Goal: Transaction & Acquisition: Purchase product/service

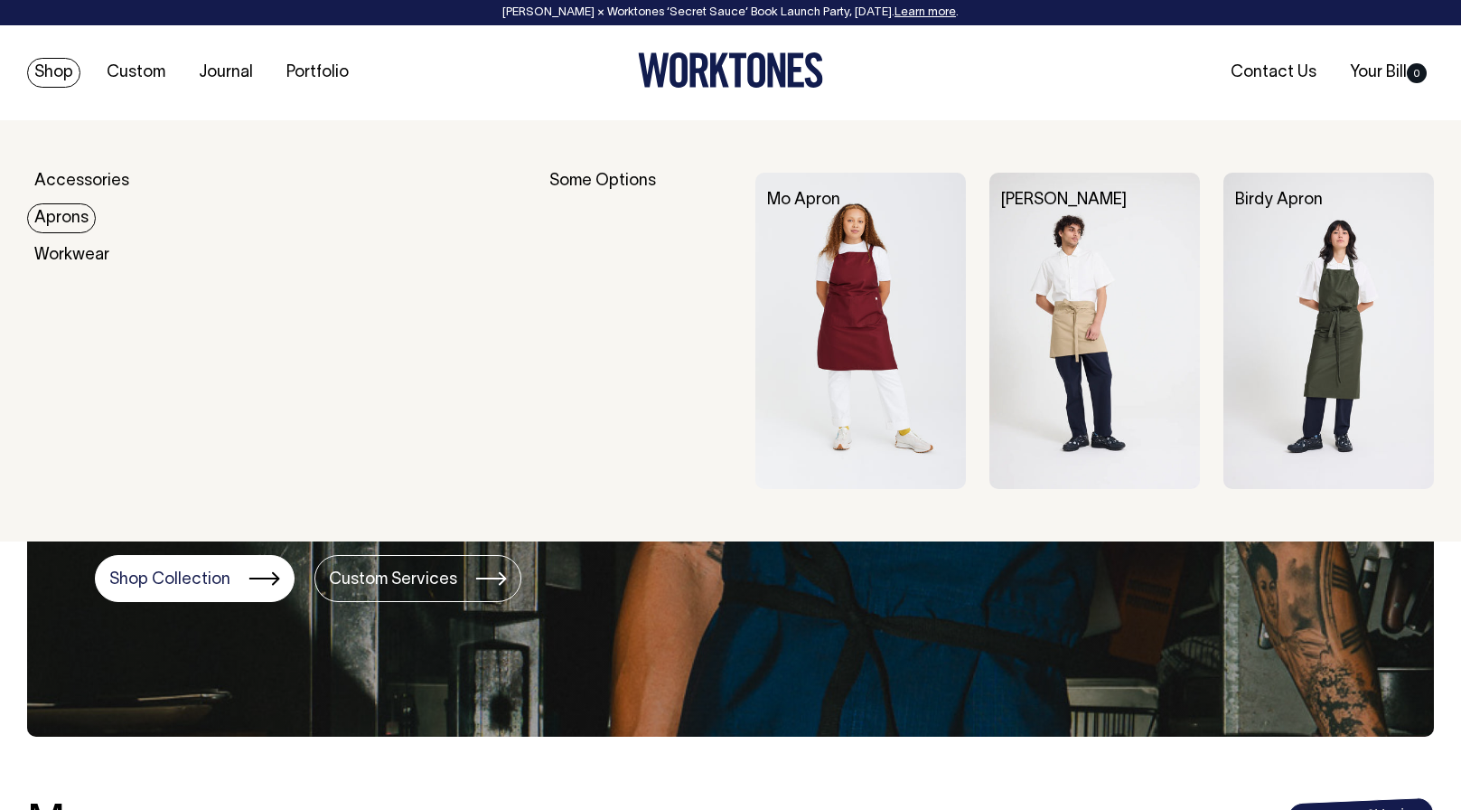
click at [68, 212] on link "Aprons" at bounding box center [61, 218] width 69 height 30
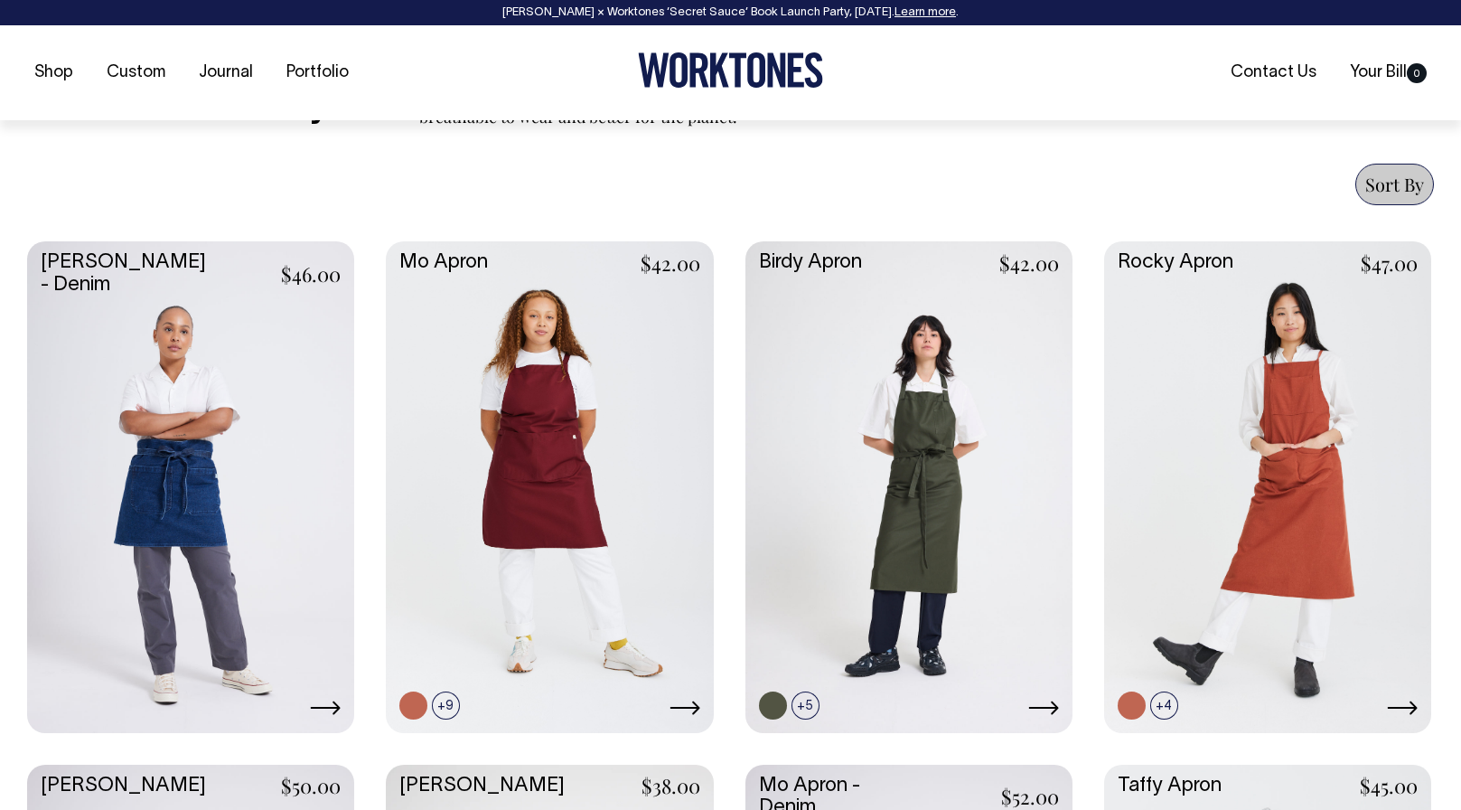
scroll to position [659, 0]
click at [1182, 532] on link at bounding box center [1267, 483] width 327 height 487
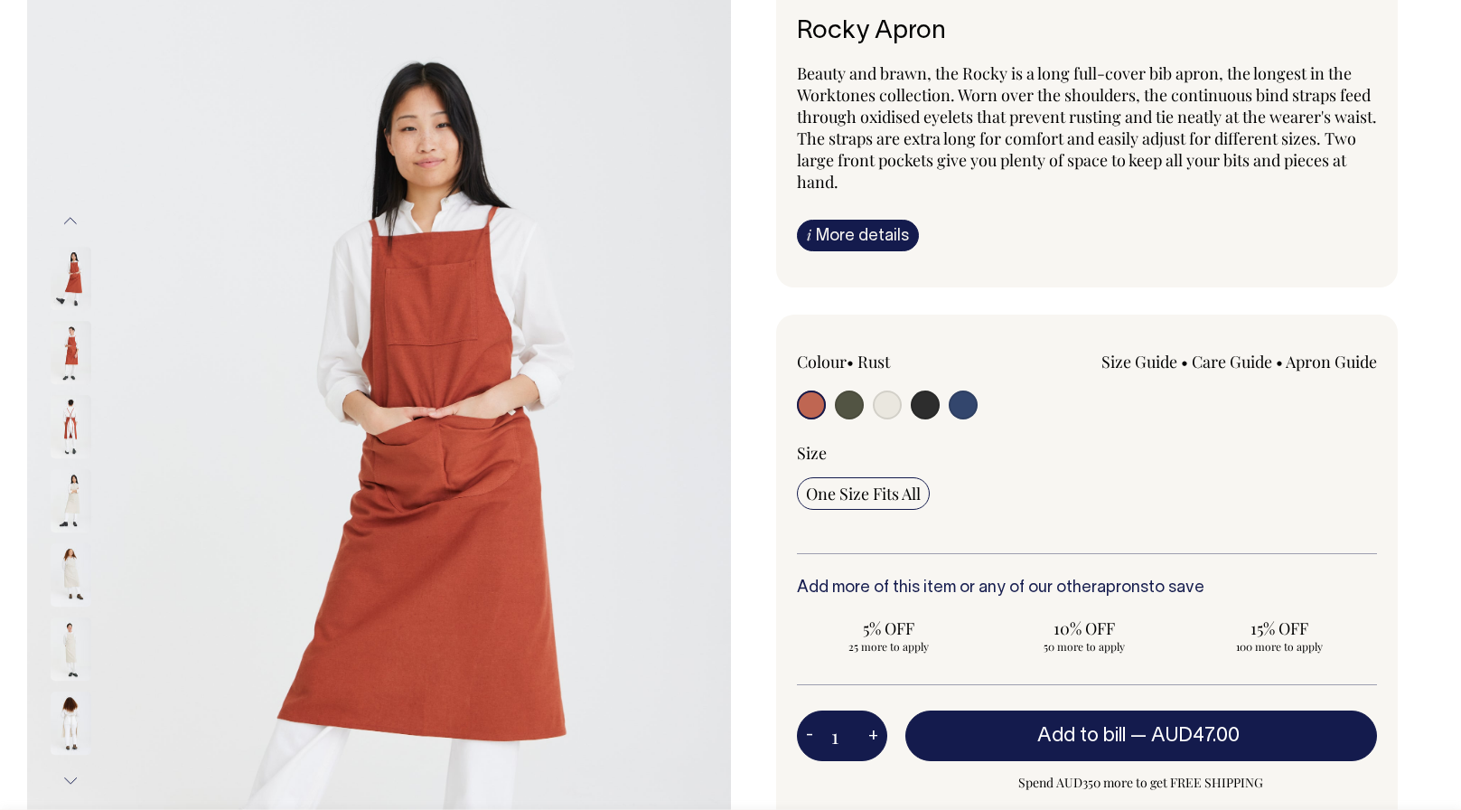
scroll to position [148, 0]
click at [857, 408] on input "radio" at bounding box center [849, 403] width 29 height 29
radio input "true"
select select "Olive"
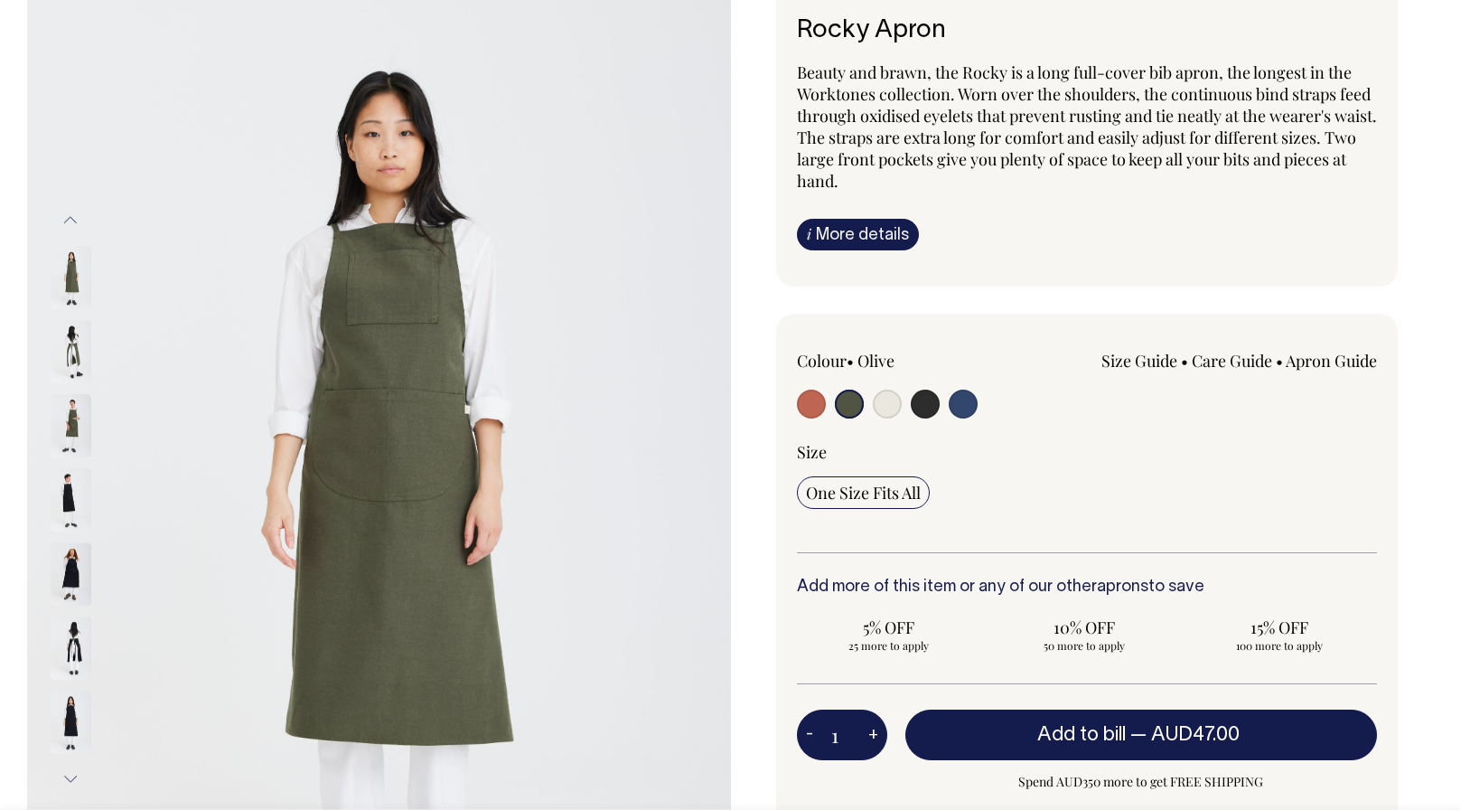
click at [893, 408] on input "radio" at bounding box center [887, 403] width 29 height 29
radio input "true"
select select "Natural"
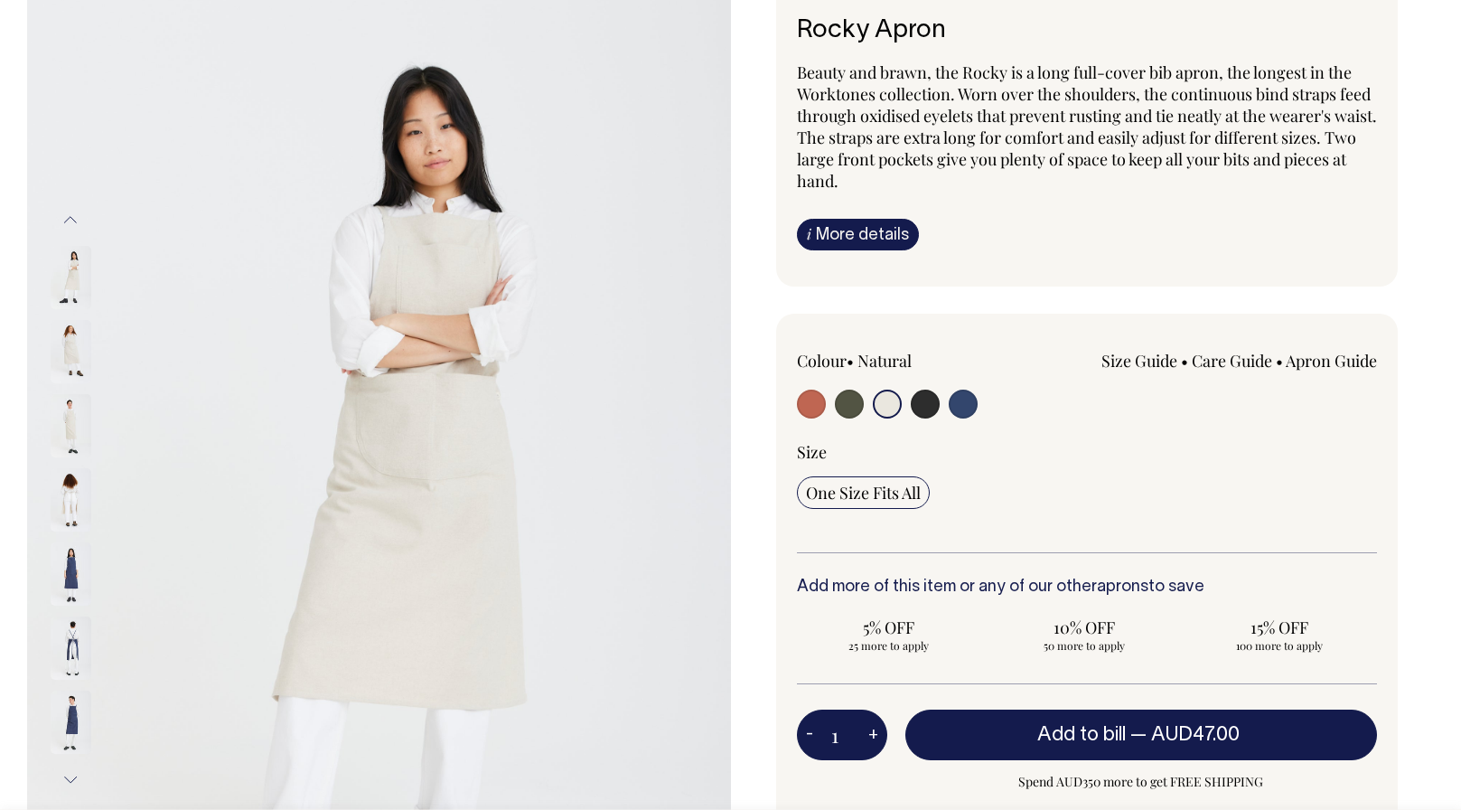
click at [927, 410] on input "radio" at bounding box center [925, 403] width 29 height 29
radio input "true"
select select "Charcoal"
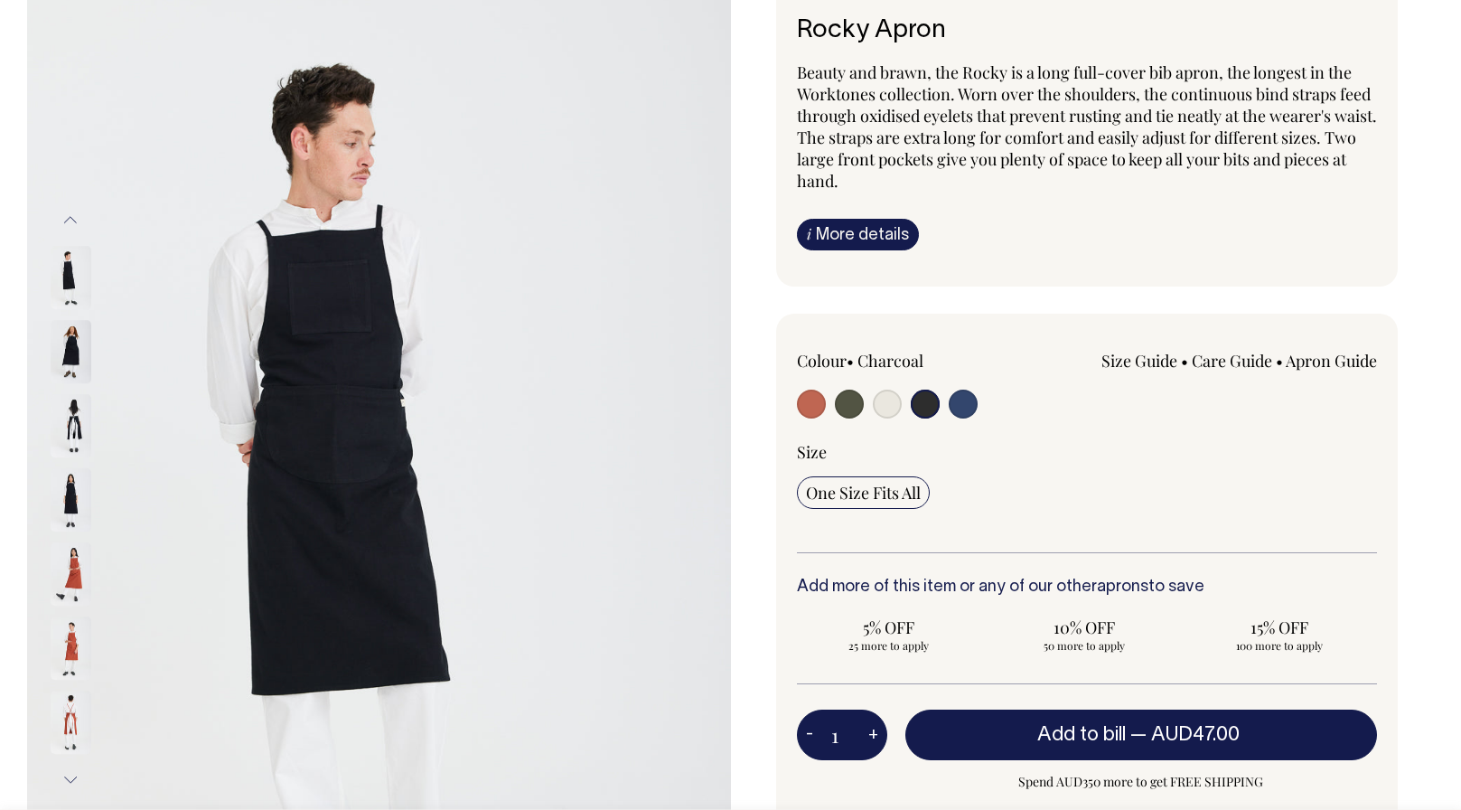
click at [968, 409] on input "radio" at bounding box center [963, 403] width 29 height 29
radio input "true"
select select "Indigo"
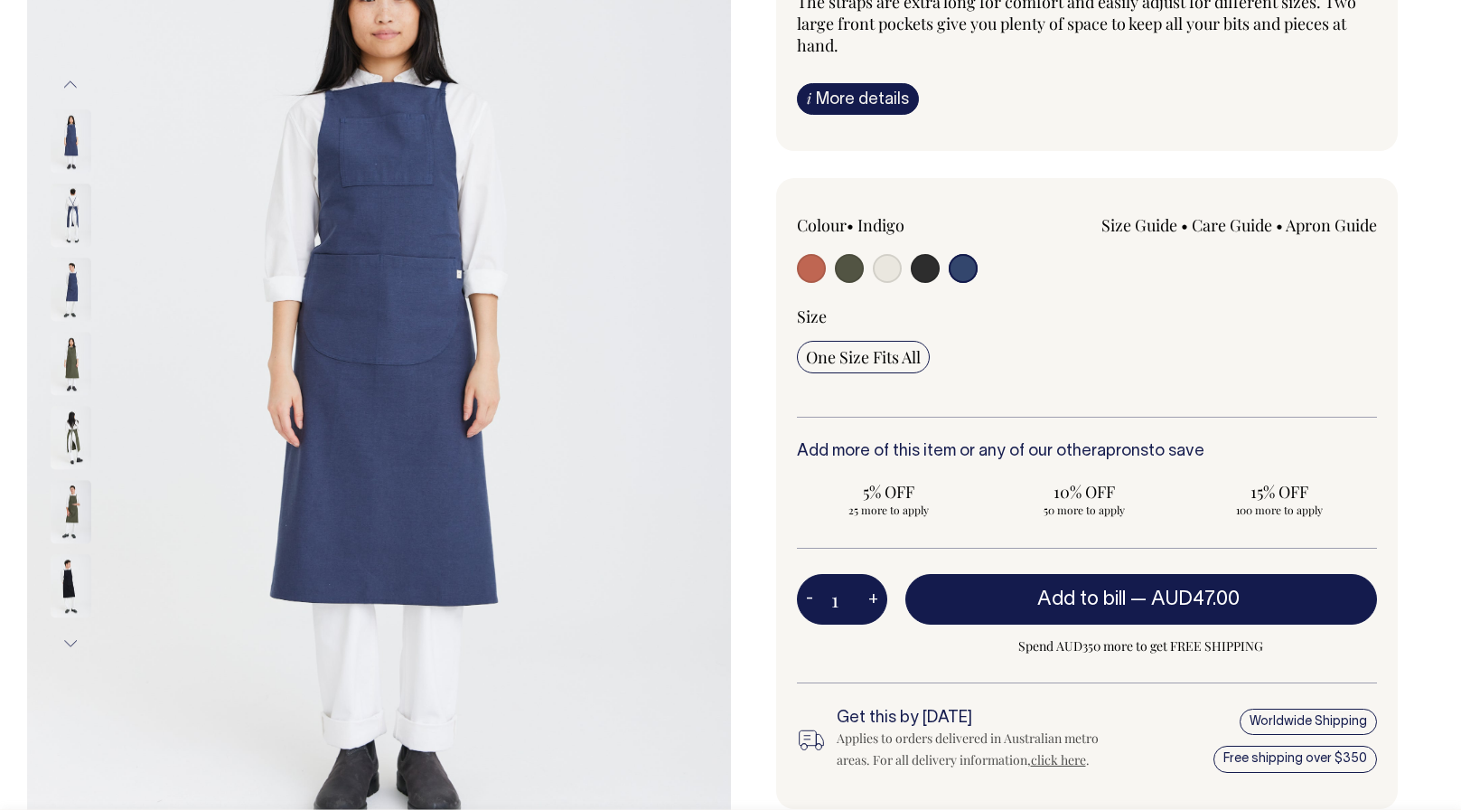
scroll to position [285, 0]
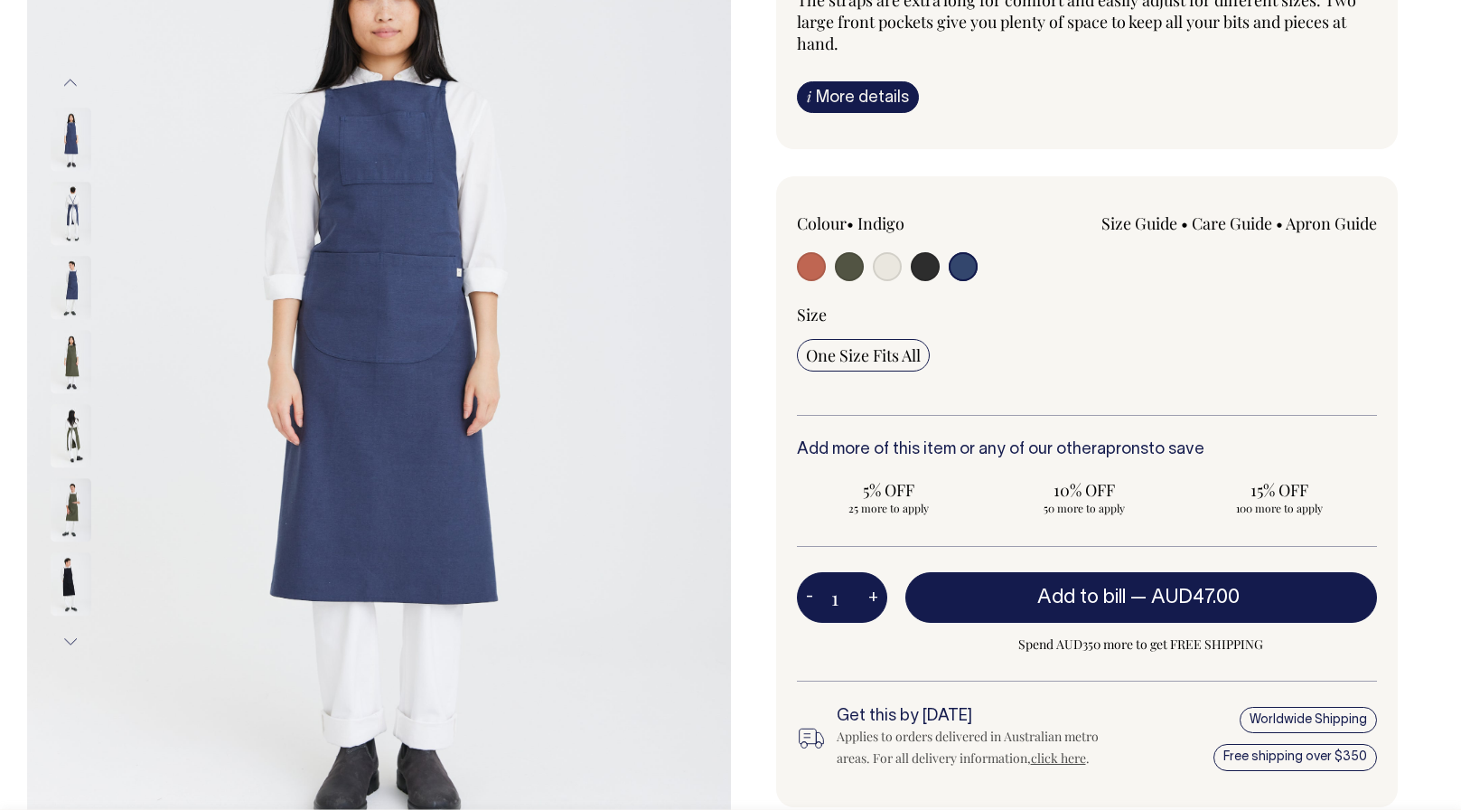
click at [872, 599] on button "+" at bounding box center [873, 597] width 28 height 36
type input "2"
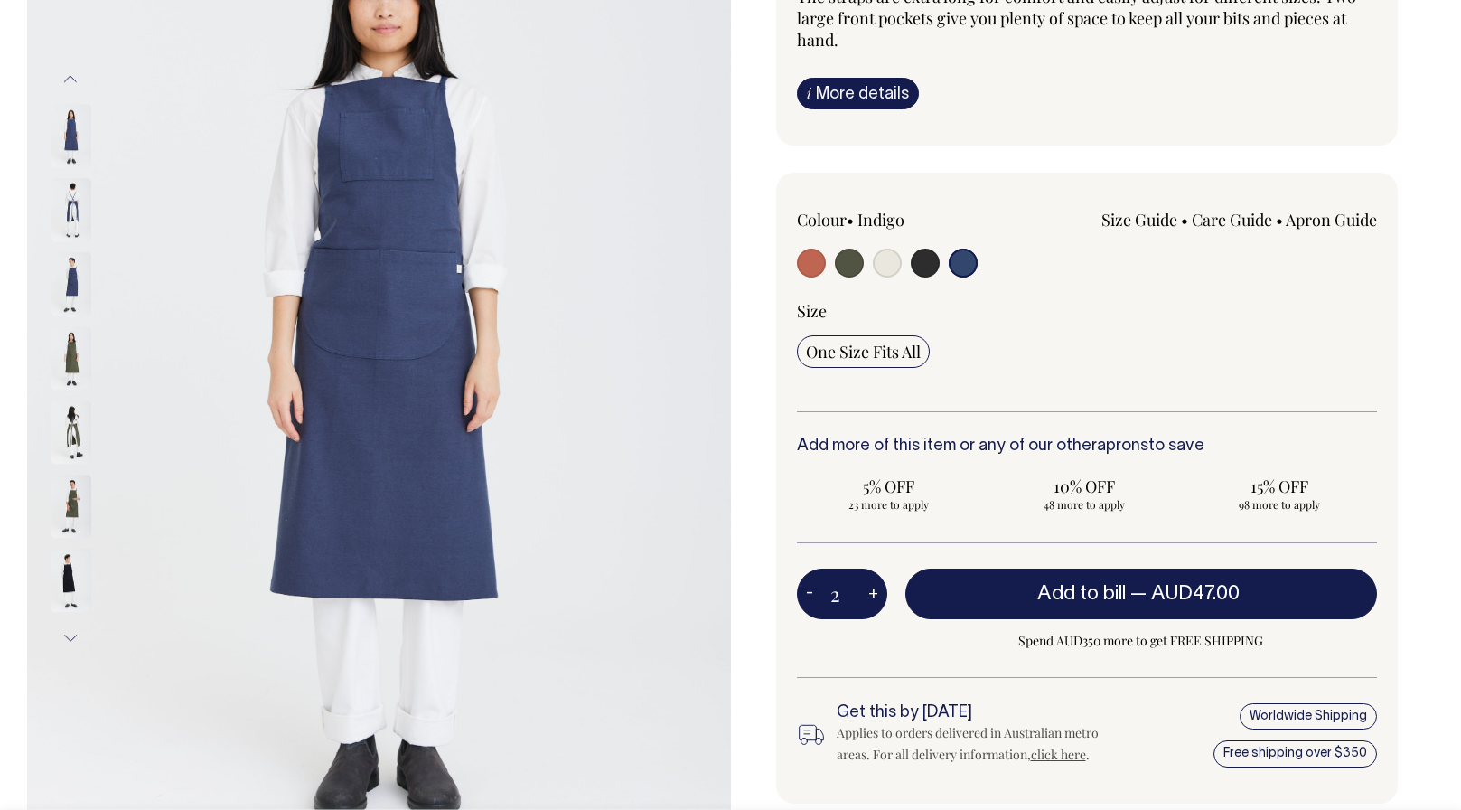
scroll to position [290, 0]
click at [872, 589] on button "+" at bounding box center [873, 593] width 28 height 36
type input "3"
click at [872, 589] on button "+" at bounding box center [873, 593] width 28 height 36
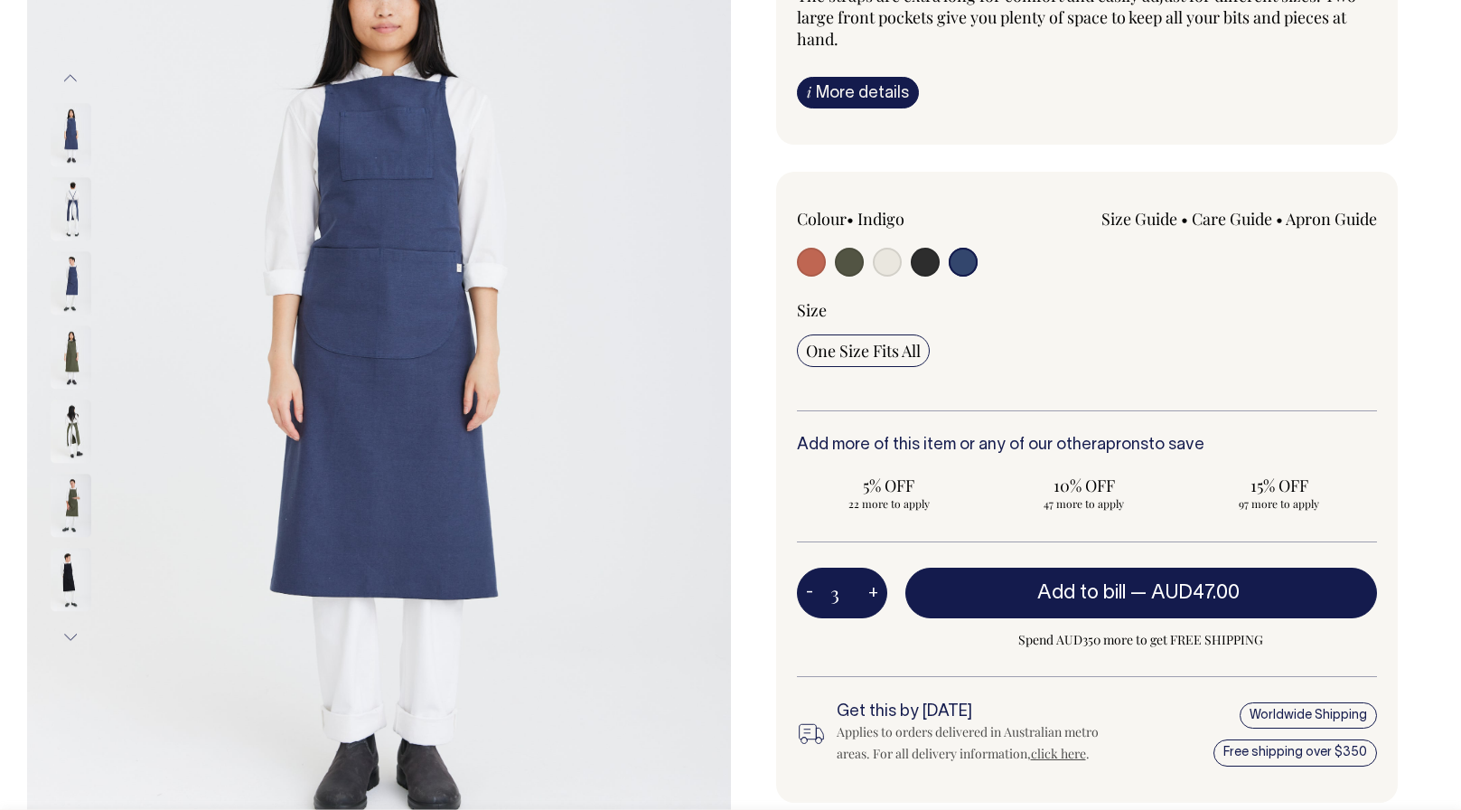
type input "4"
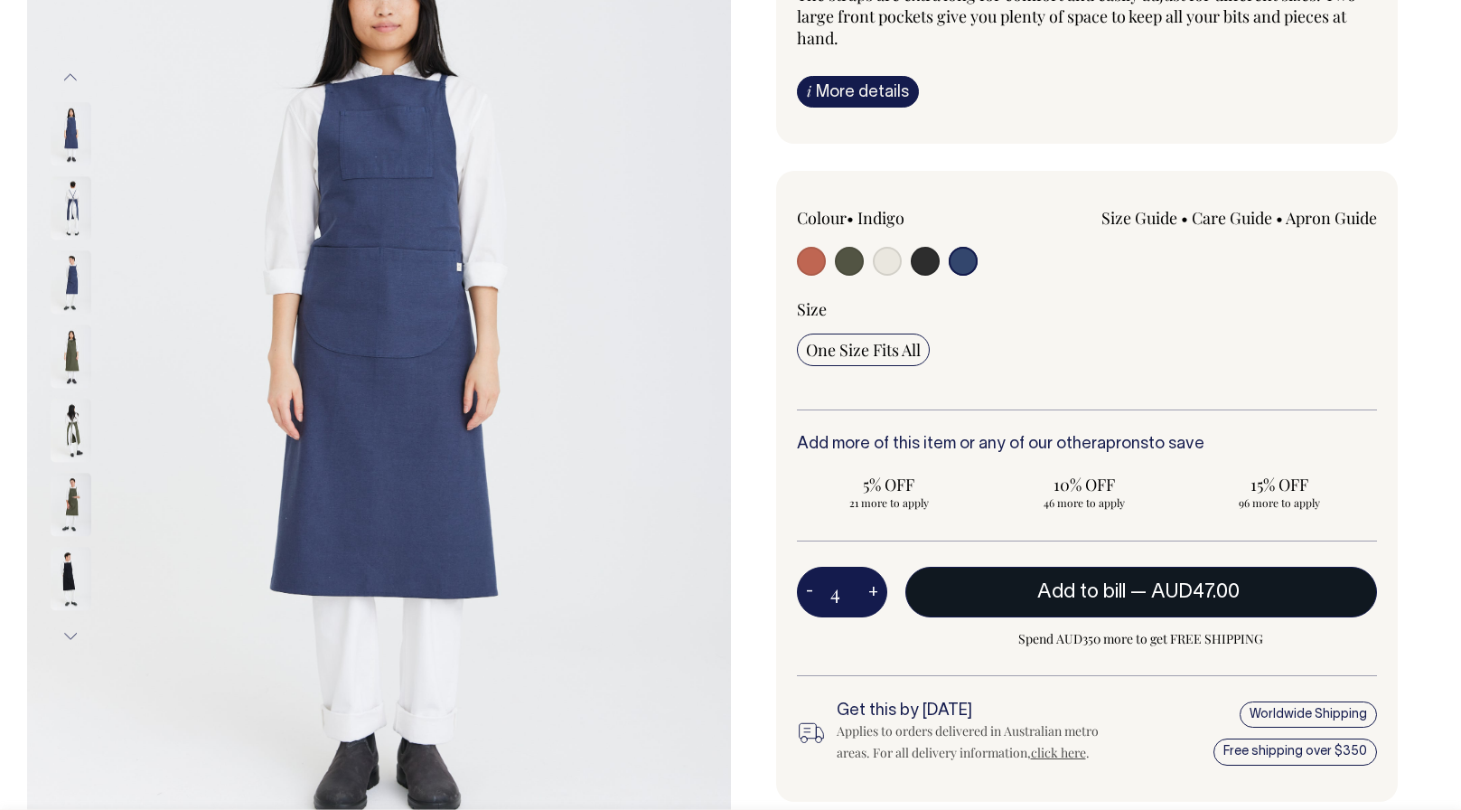
scroll to position [292, 0]
click at [1082, 589] on span "Add to bill" at bounding box center [1081, 591] width 89 height 18
type input "1"
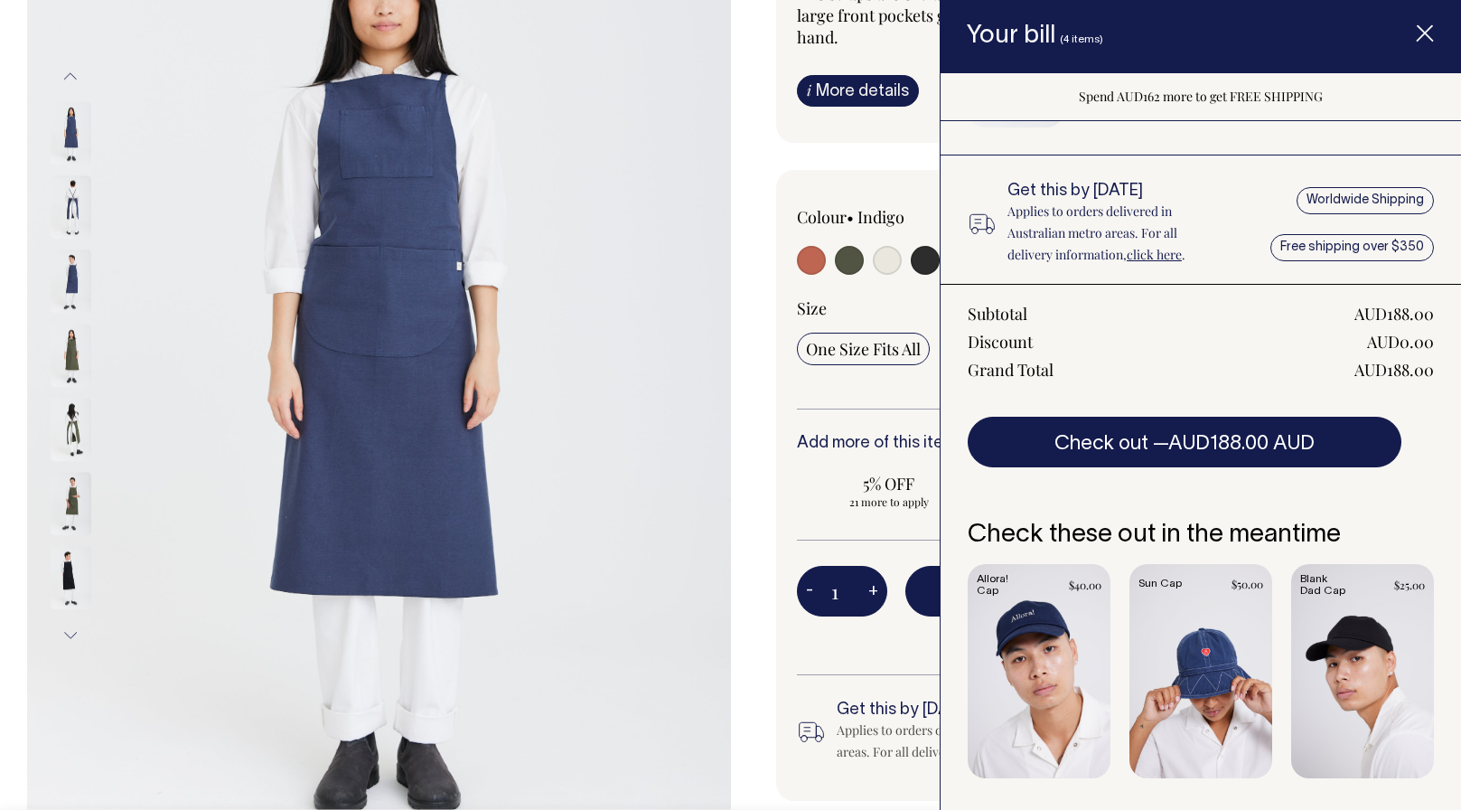
scroll to position [164, 0]
click at [1339, 650] on link "Item added to your cart" at bounding box center [1362, 672] width 143 height 214
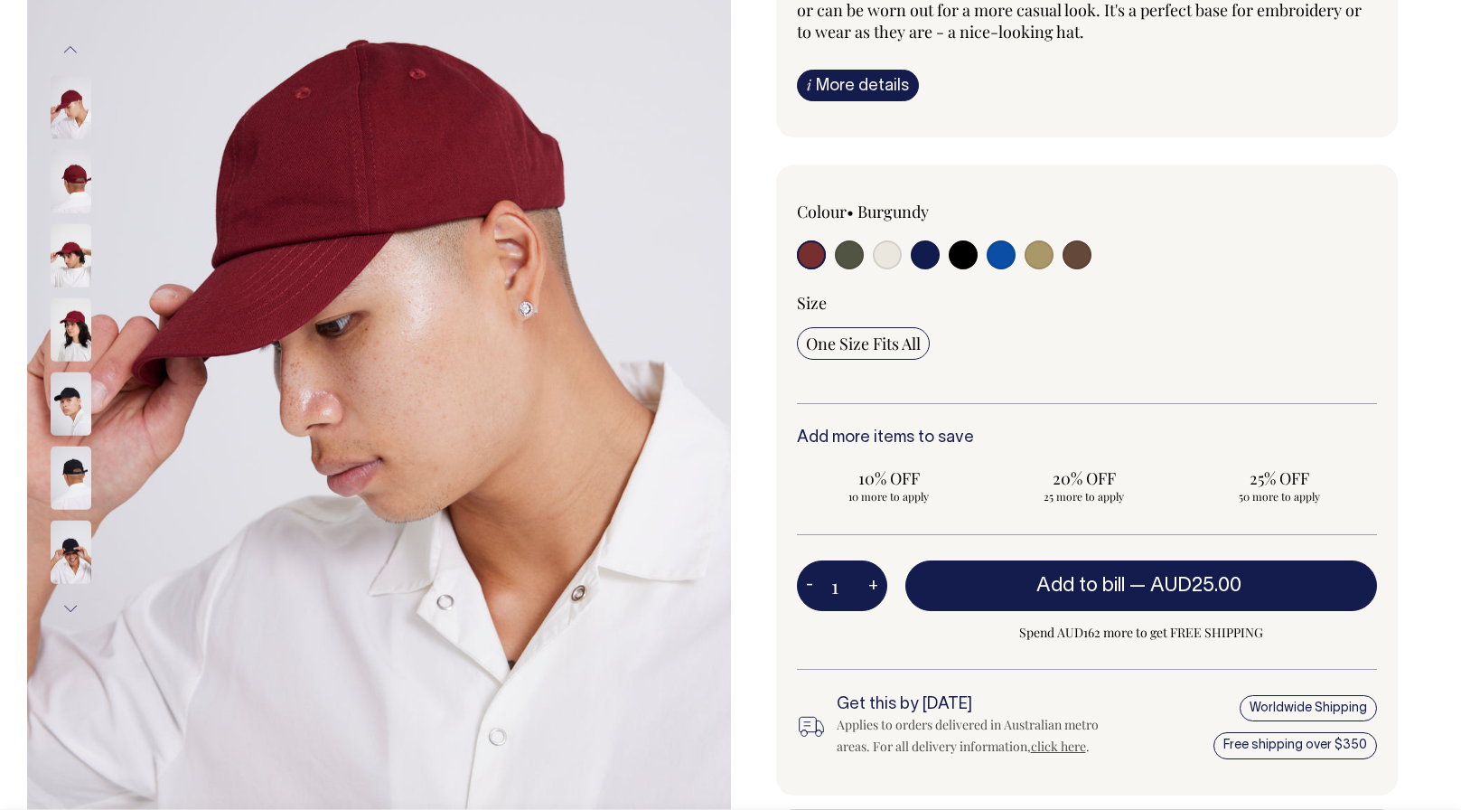
click at [61, 398] on img at bounding box center [71, 402] width 41 height 63
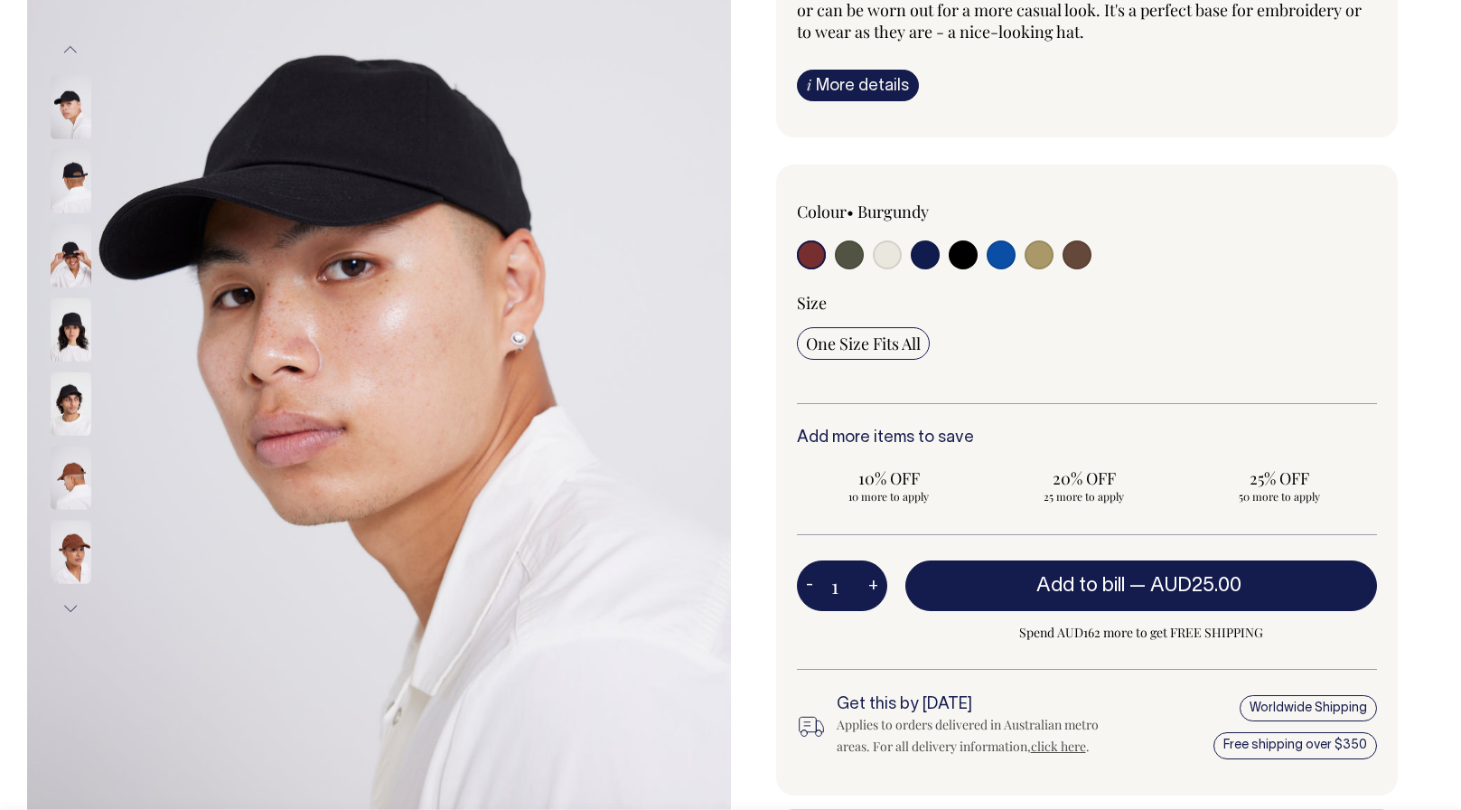
scroll to position [320, 0]
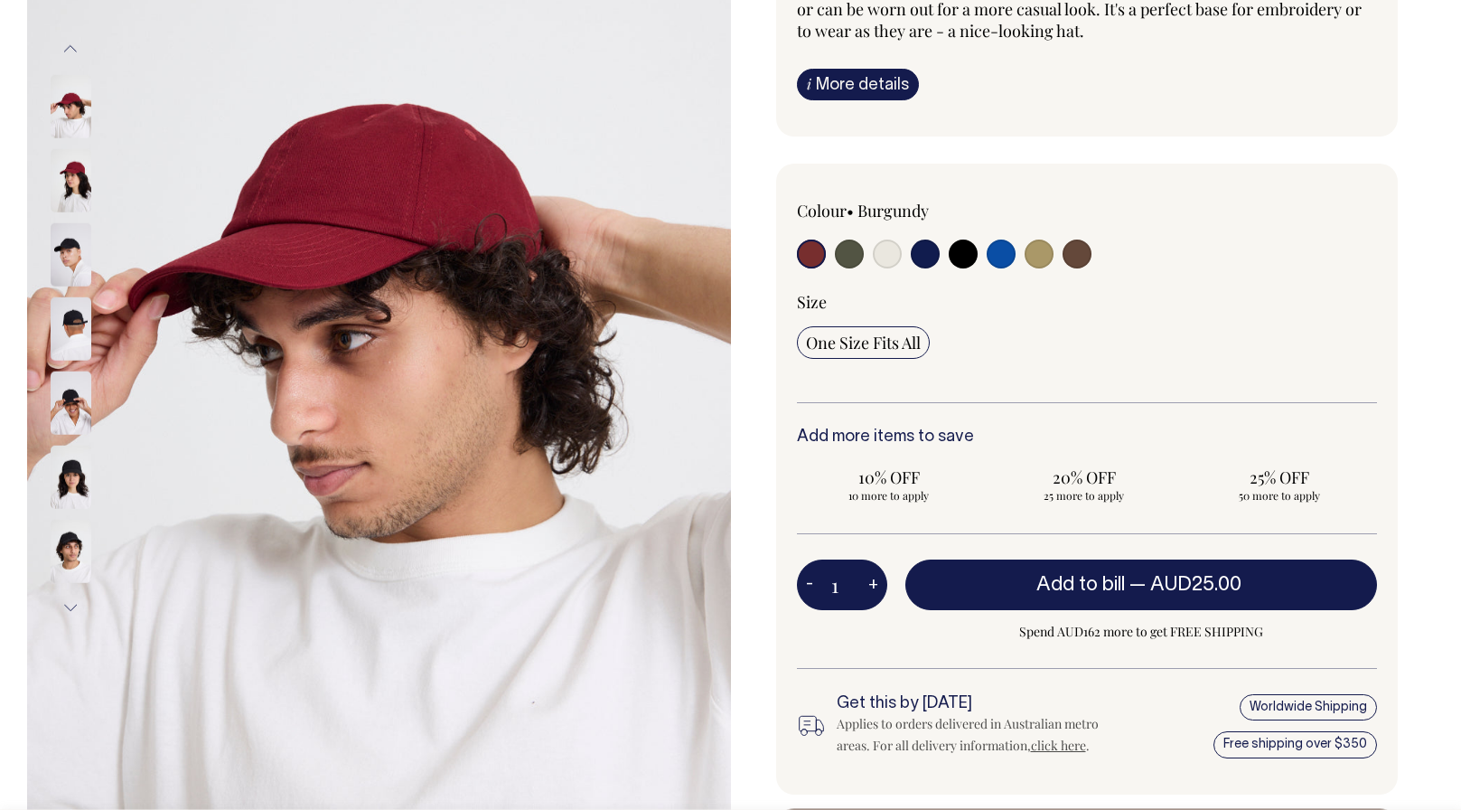
click at [848, 249] on input "radio" at bounding box center [849, 253] width 29 height 29
radio input "true"
select select "Olive"
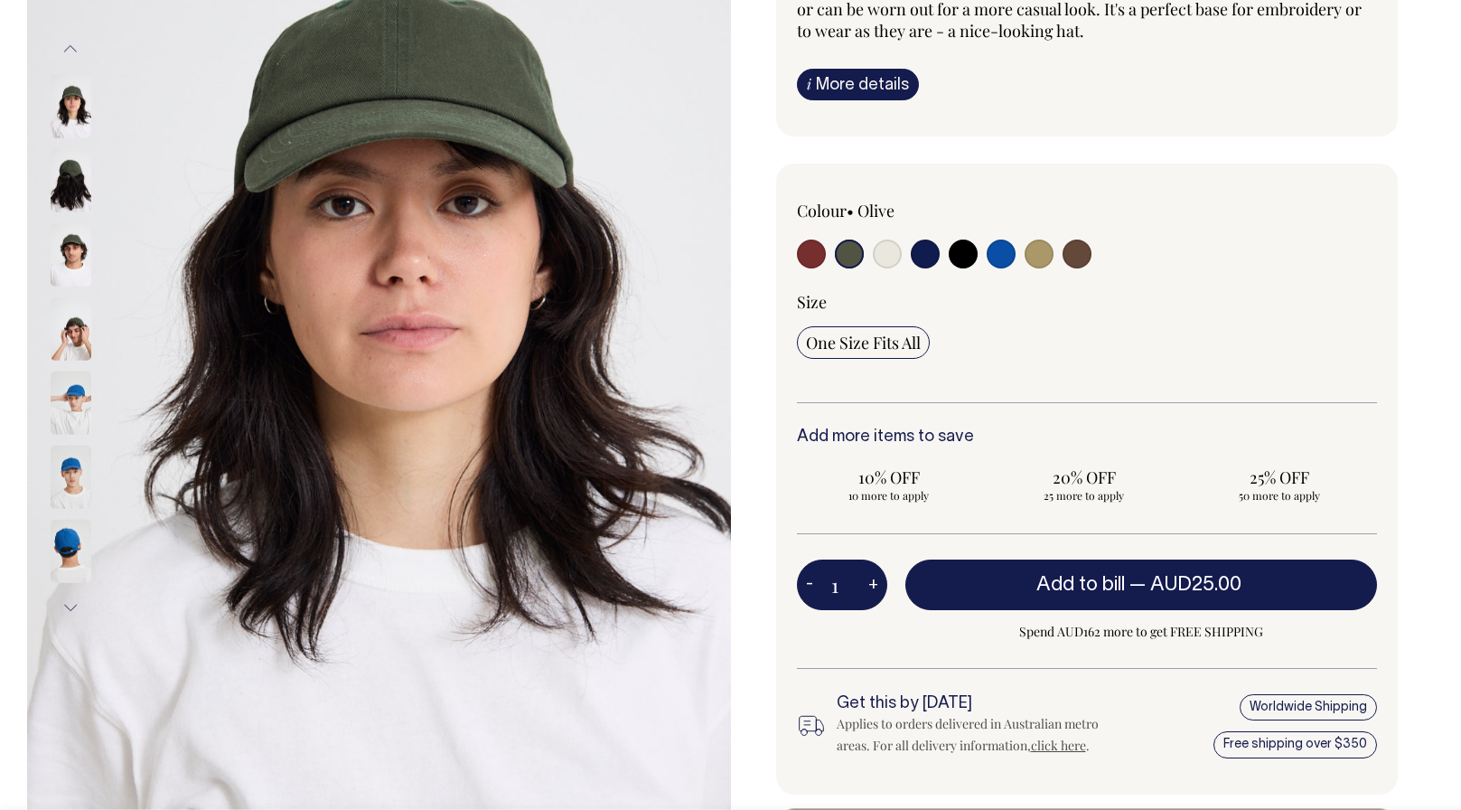
click at [890, 250] on input "radio" at bounding box center [887, 253] width 29 height 29
radio input "true"
select select "Natural"
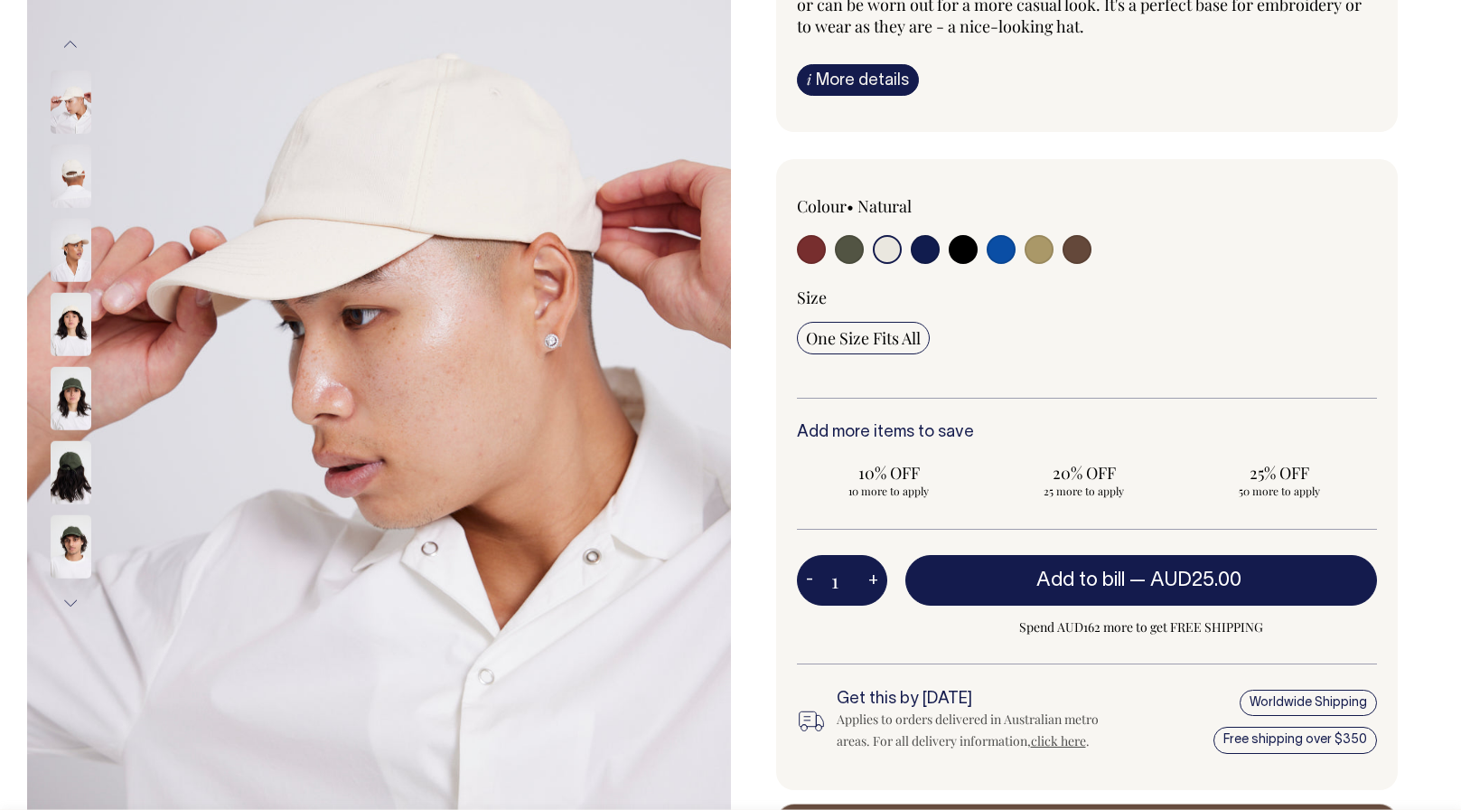
click at [915, 249] on input "radio" at bounding box center [925, 249] width 29 height 29
radio input "true"
select select "Dark Navy"
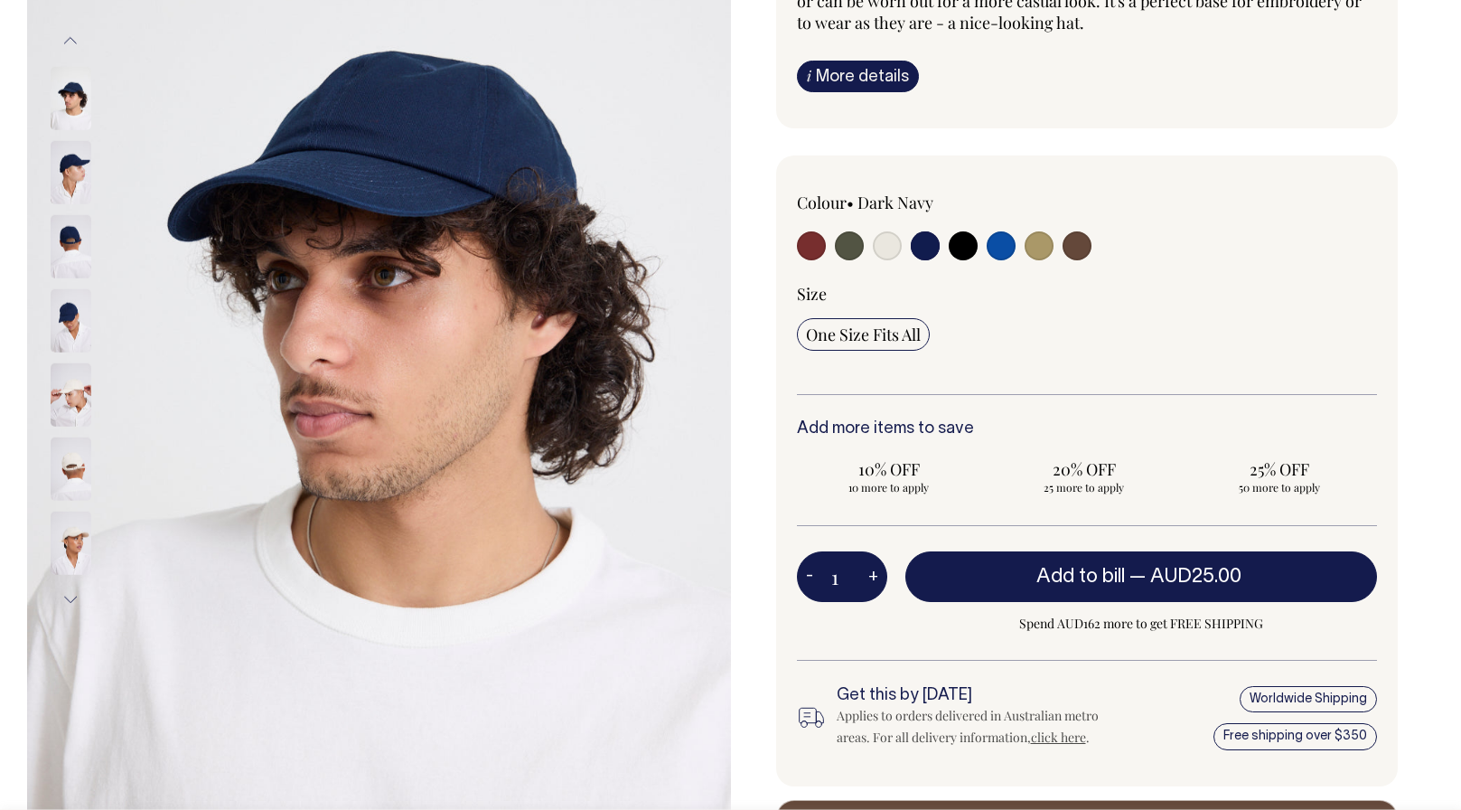
scroll to position [329, 0]
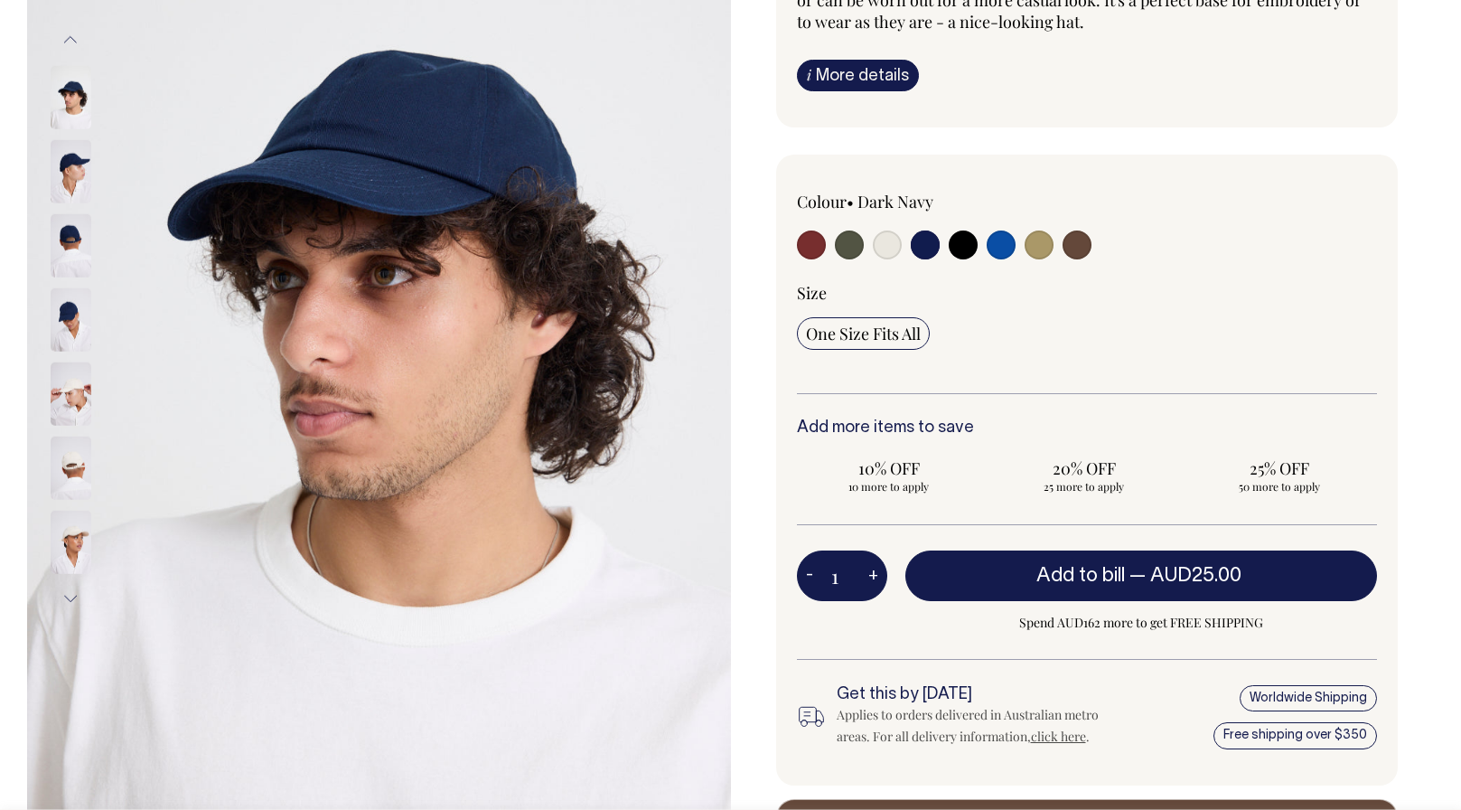
click at [966, 251] on input "radio" at bounding box center [963, 244] width 29 height 29
radio input "true"
select select "Black"
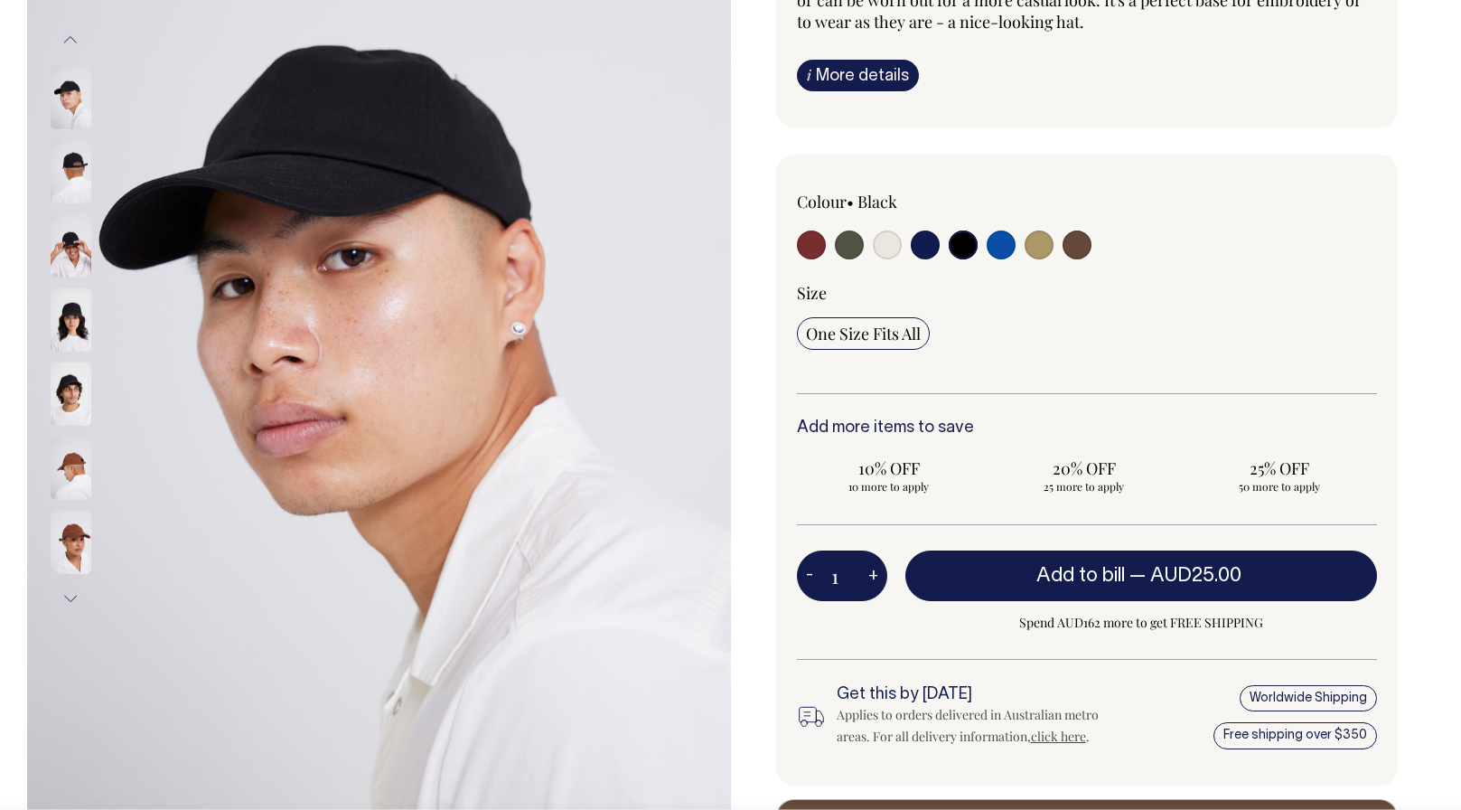
click at [1009, 254] on input "radio" at bounding box center [1001, 244] width 29 height 29
radio input "true"
select select "Worker Blue"
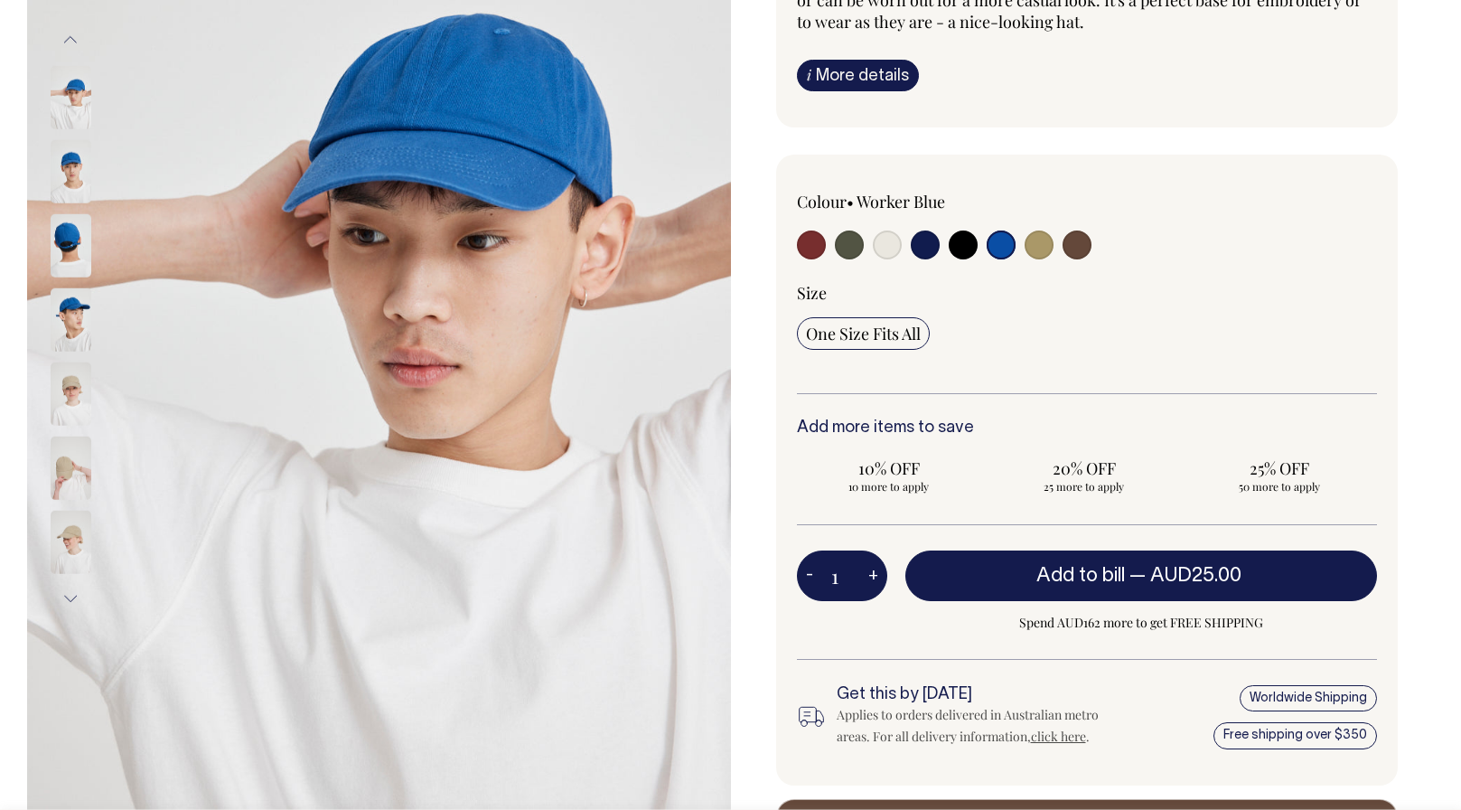
click at [1045, 255] on input "radio" at bounding box center [1039, 244] width 29 height 29
radio input "true"
select select "Washed Khaki"
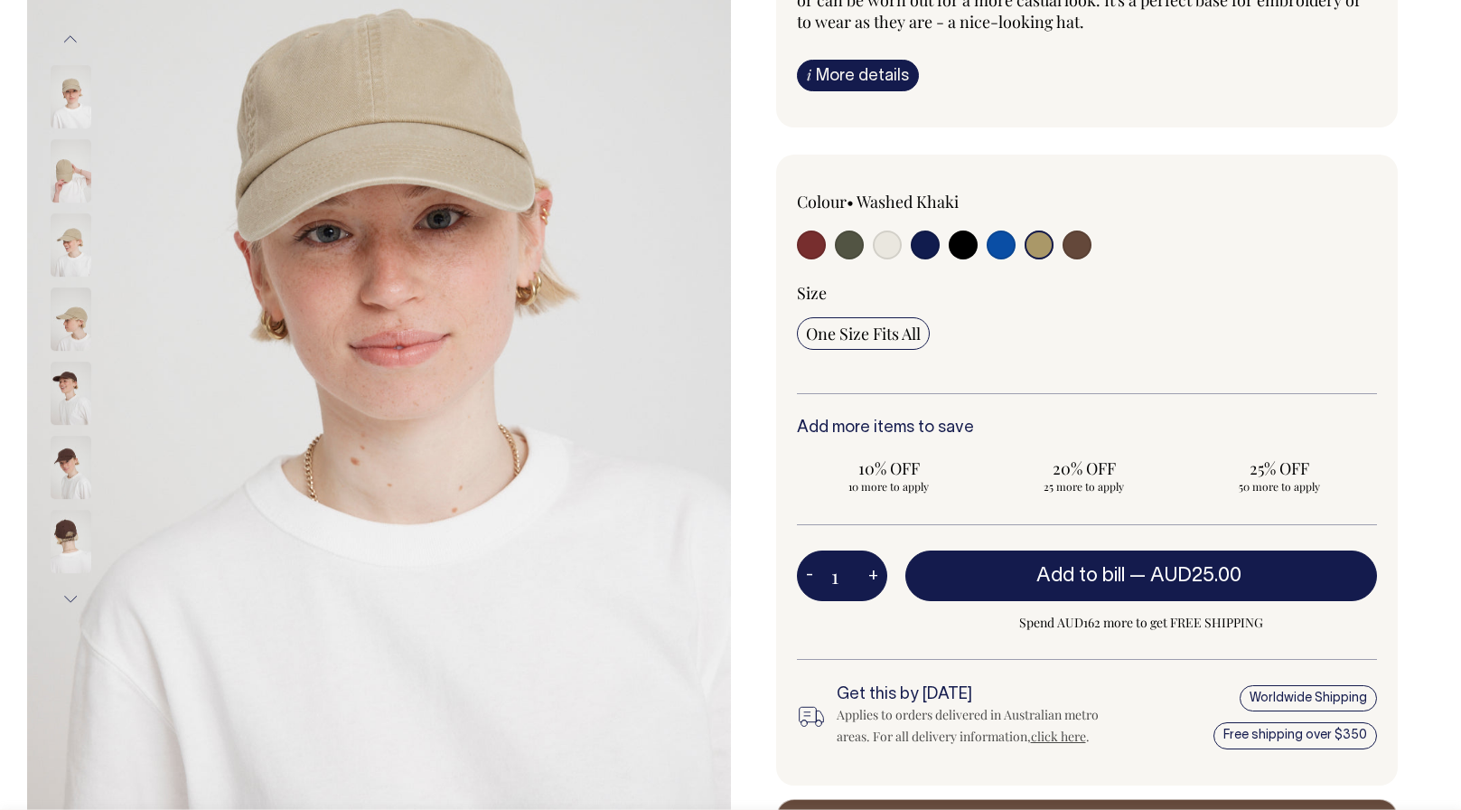
click at [1077, 251] on input "radio" at bounding box center [1077, 244] width 29 height 29
radio input "true"
select select "Espresso"
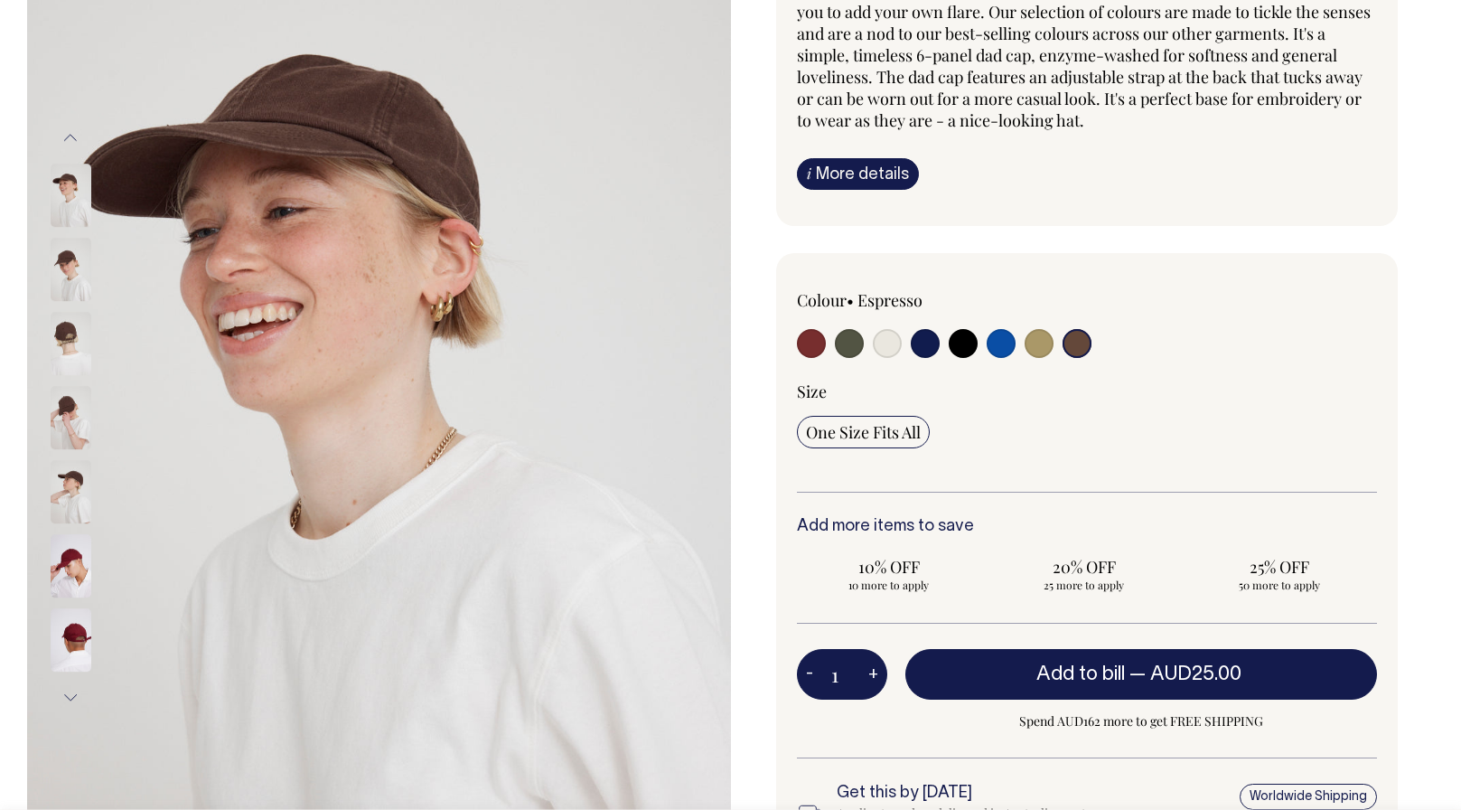
scroll to position [229, 0]
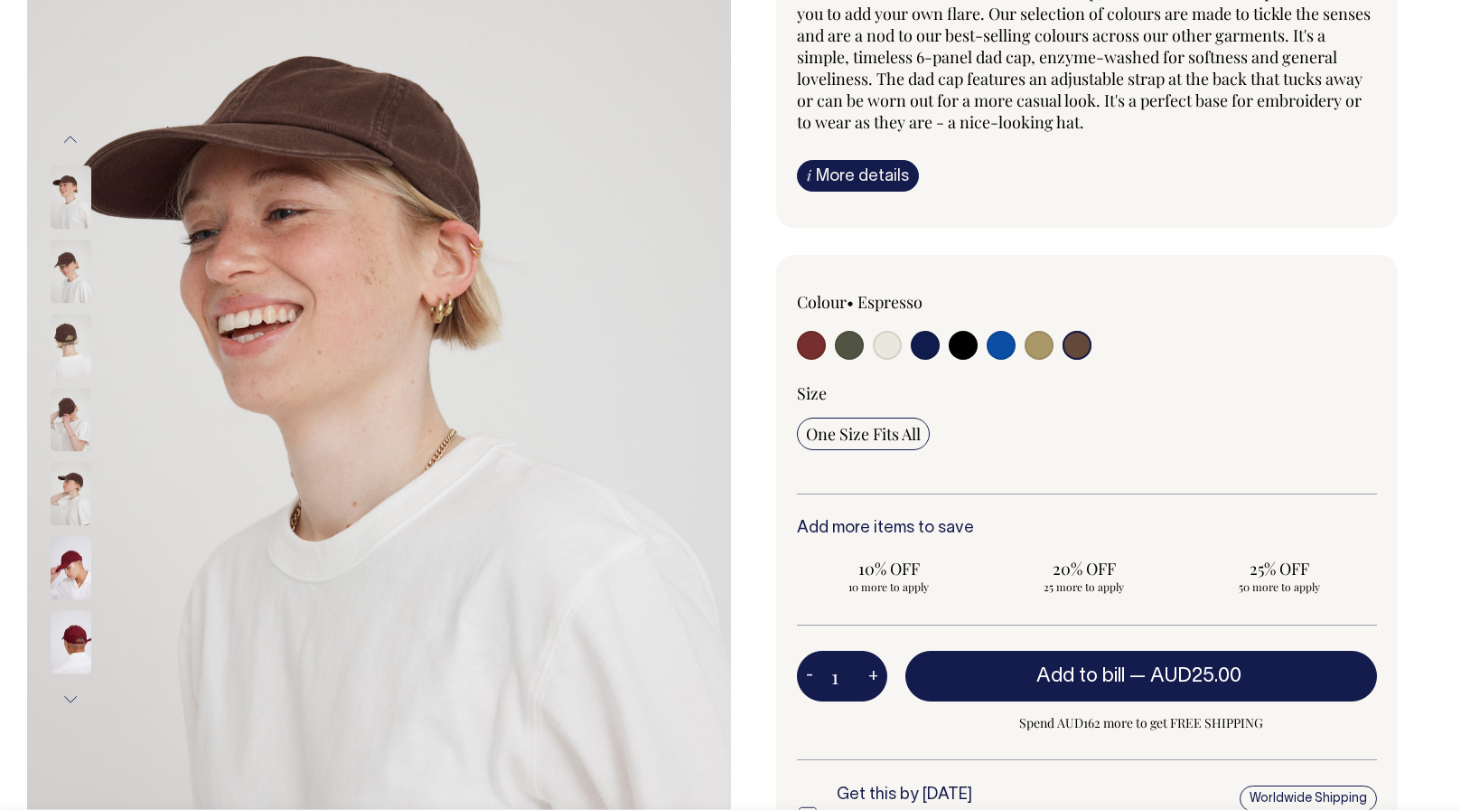
click at [1045, 343] on input "radio" at bounding box center [1039, 345] width 29 height 29
radio input "true"
select select "Washed Khaki"
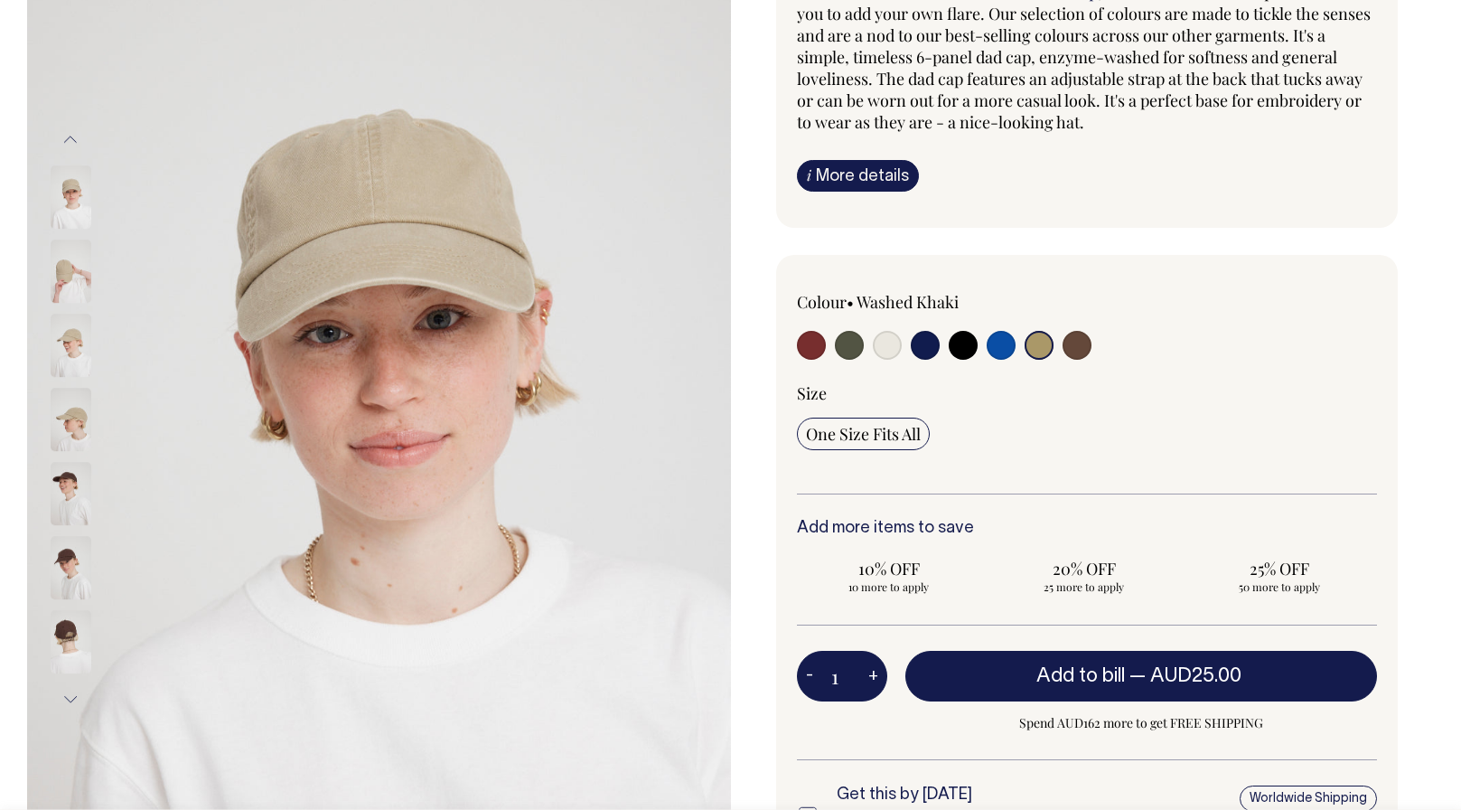
click at [1002, 348] on input "radio" at bounding box center [1001, 345] width 29 height 29
radio input "true"
select select "Worker Blue"
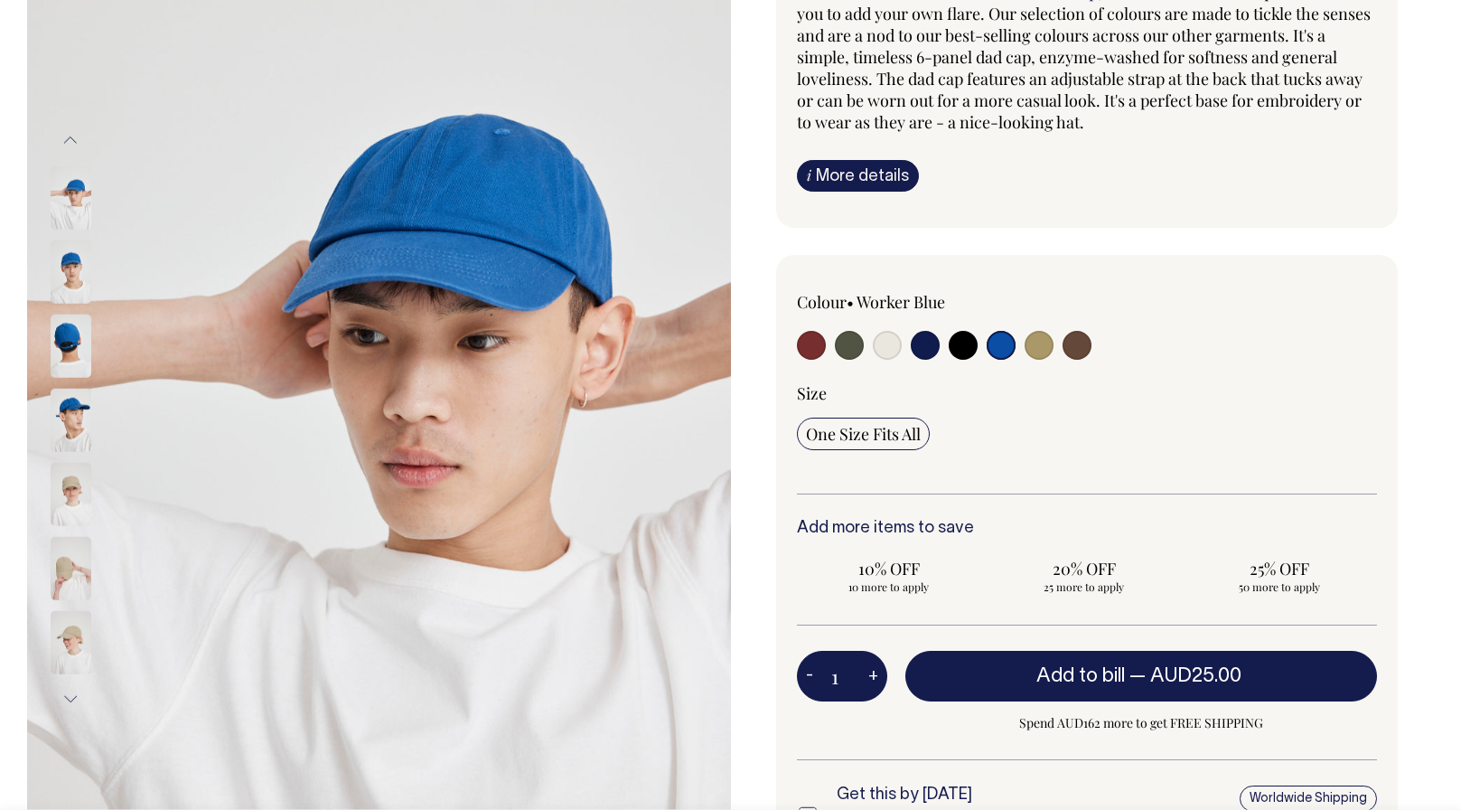
click at [966, 351] on input "radio" at bounding box center [963, 345] width 29 height 29
radio input "true"
select select "Black"
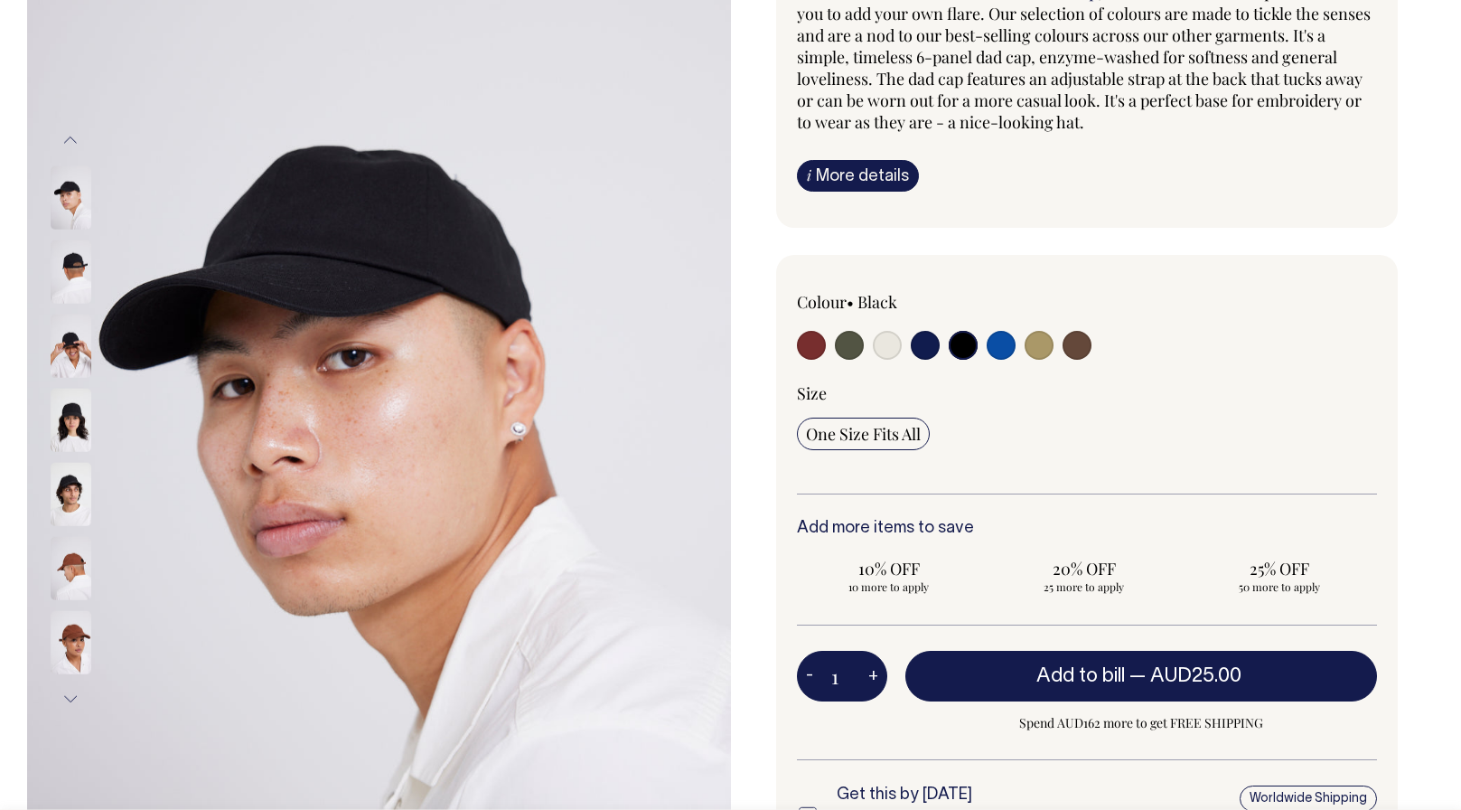
click at [926, 350] on input "radio" at bounding box center [925, 345] width 29 height 29
radio input "true"
select select "Dark Navy"
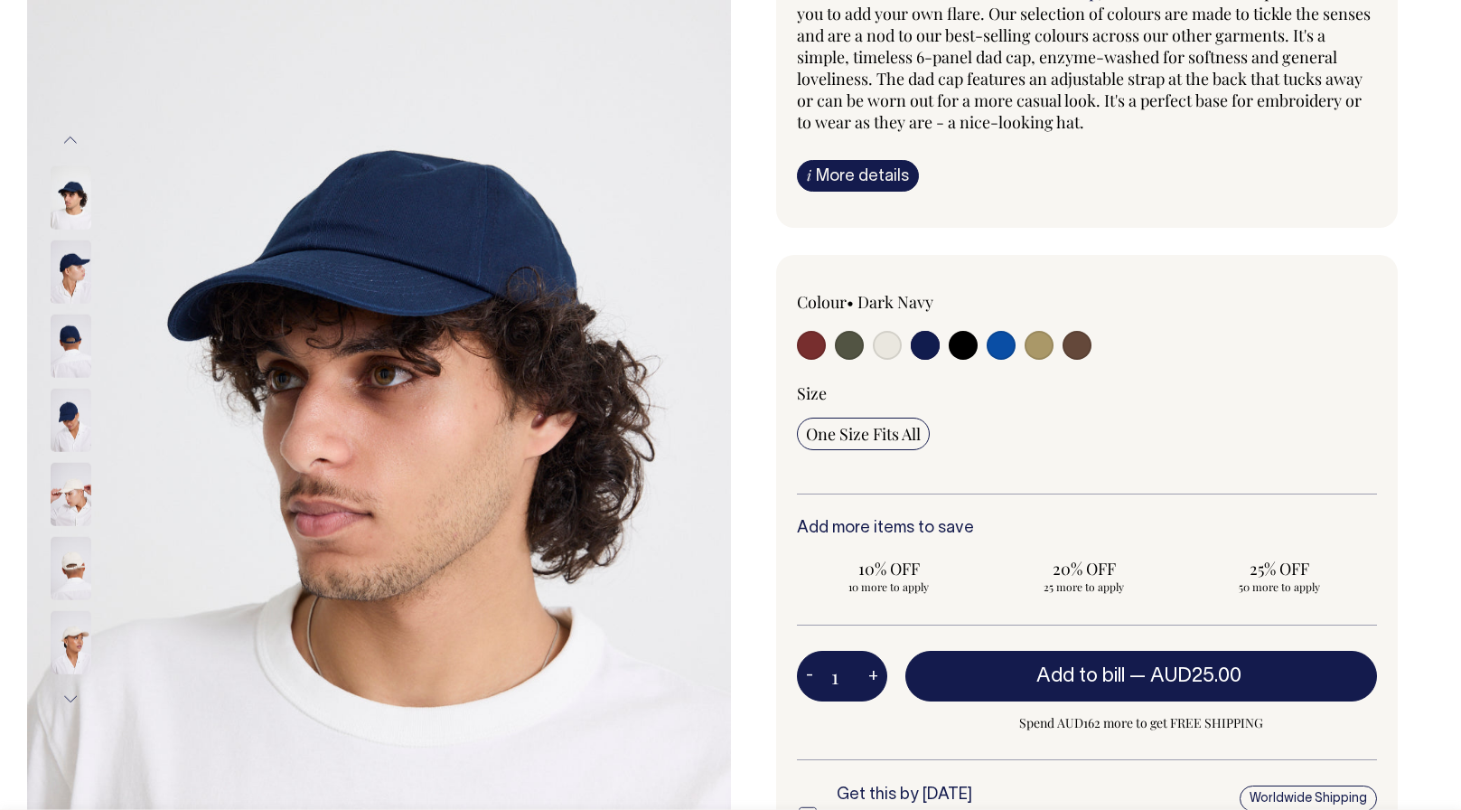
click at [812, 342] on input "radio" at bounding box center [811, 345] width 29 height 29
radio input "true"
select select "Burgundy"
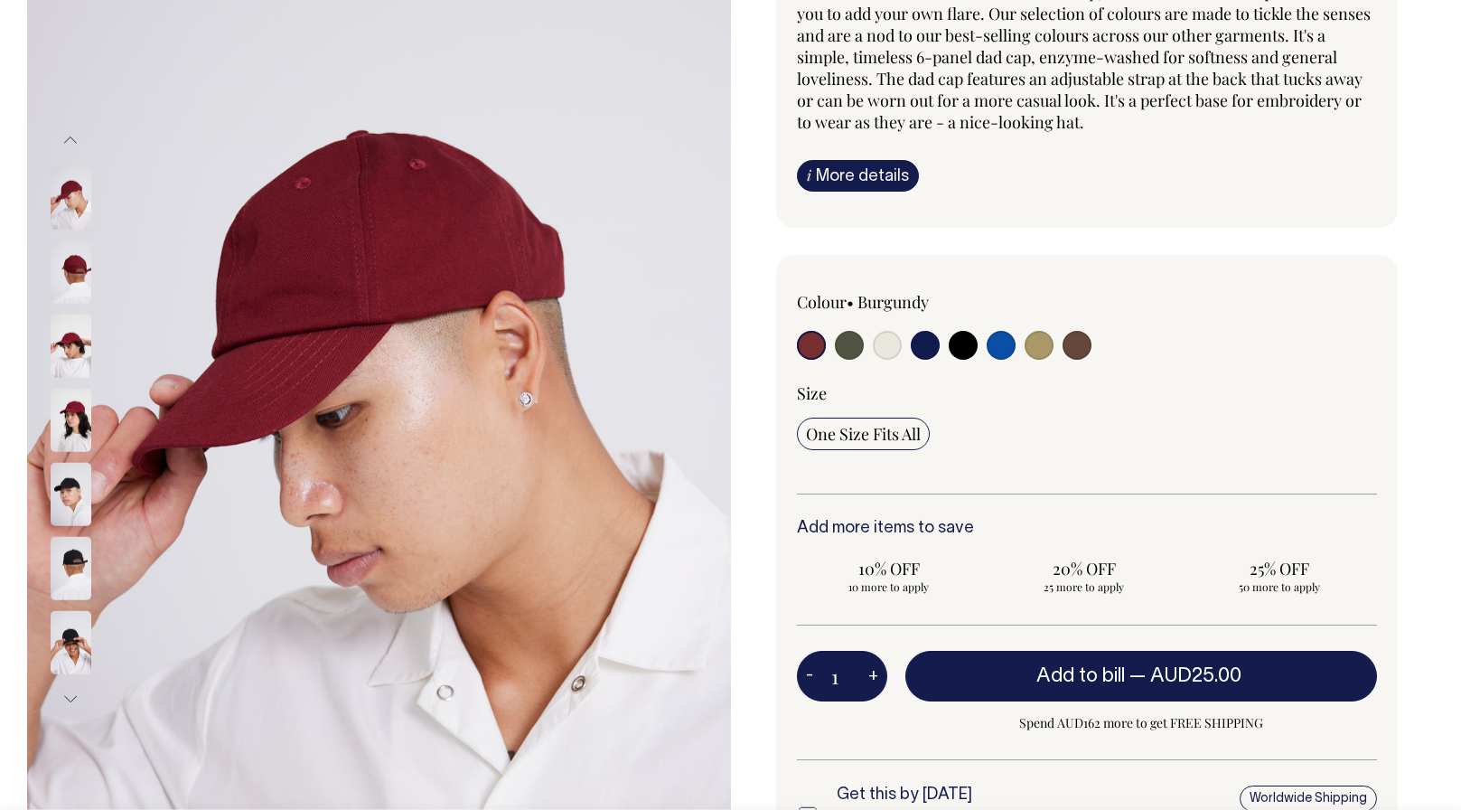
click at [841, 340] on input "radio" at bounding box center [849, 345] width 29 height 29
radio input "true"
select select "Olive"
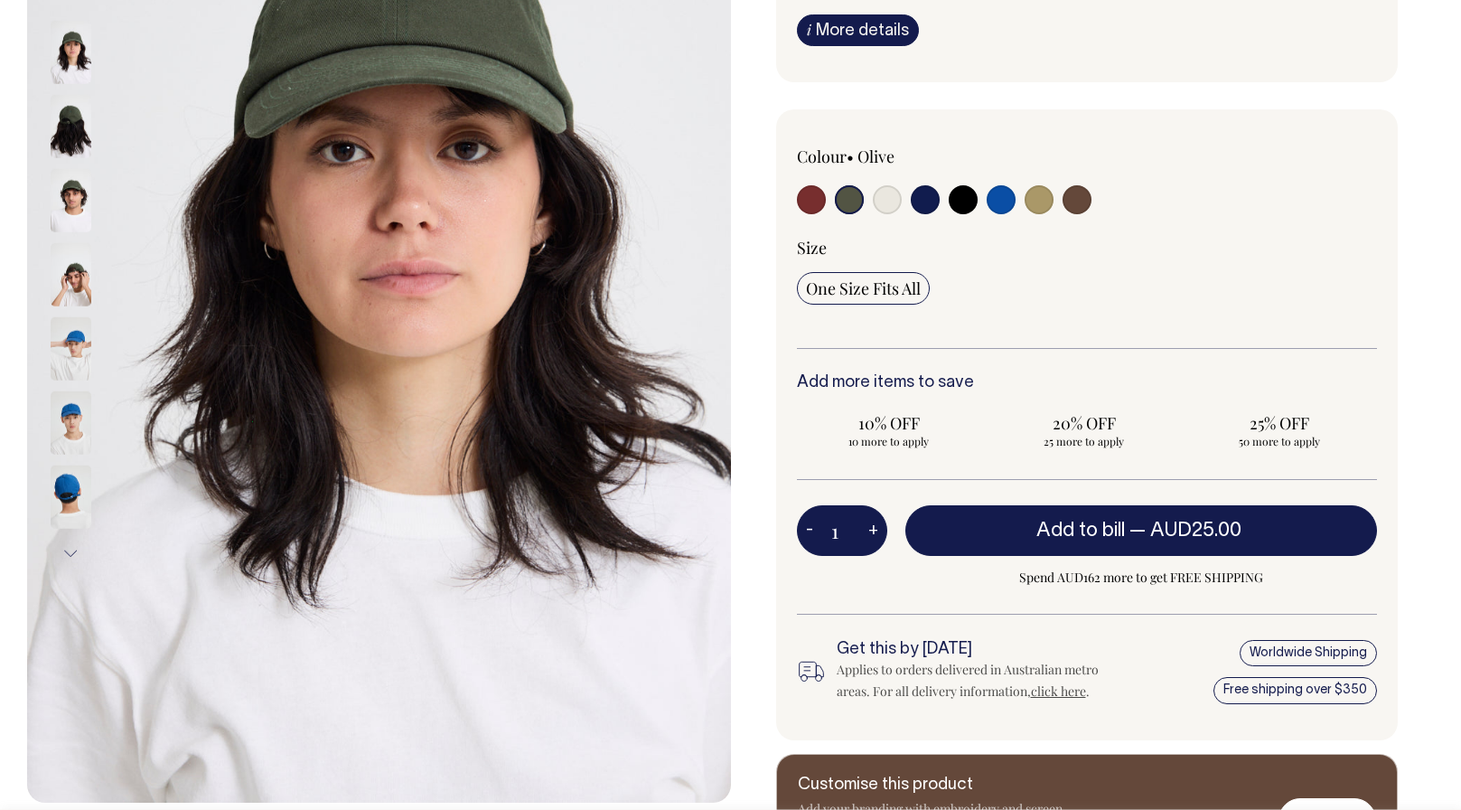
scroll to position [375, 0]
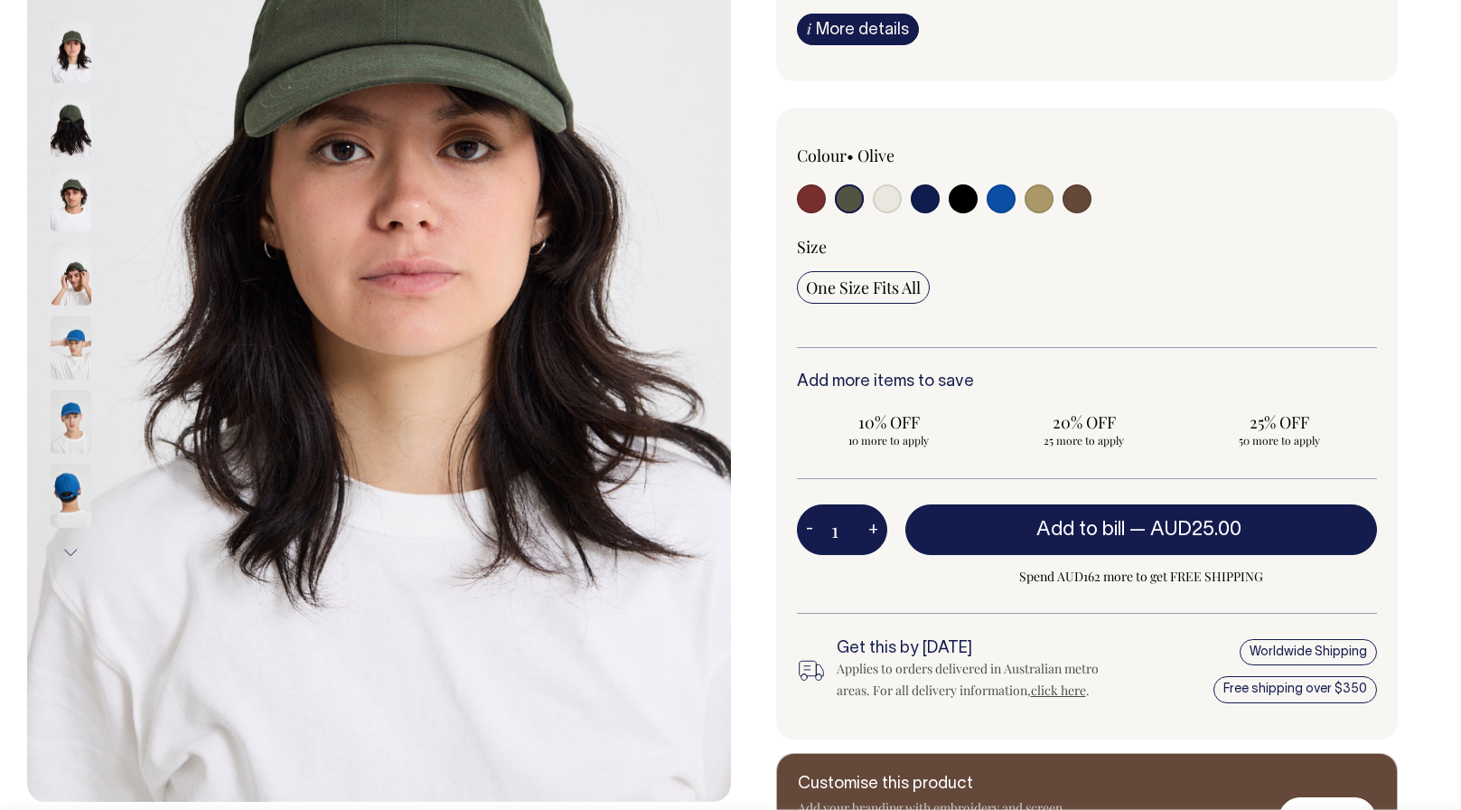
click at [873, 530] on button "+" at bounding box center [873, 529] width 28 height 36
type input "2"
click at [873, 530] on button "+" at bounding box center [873, 529] width 28 height 36
type input "3"
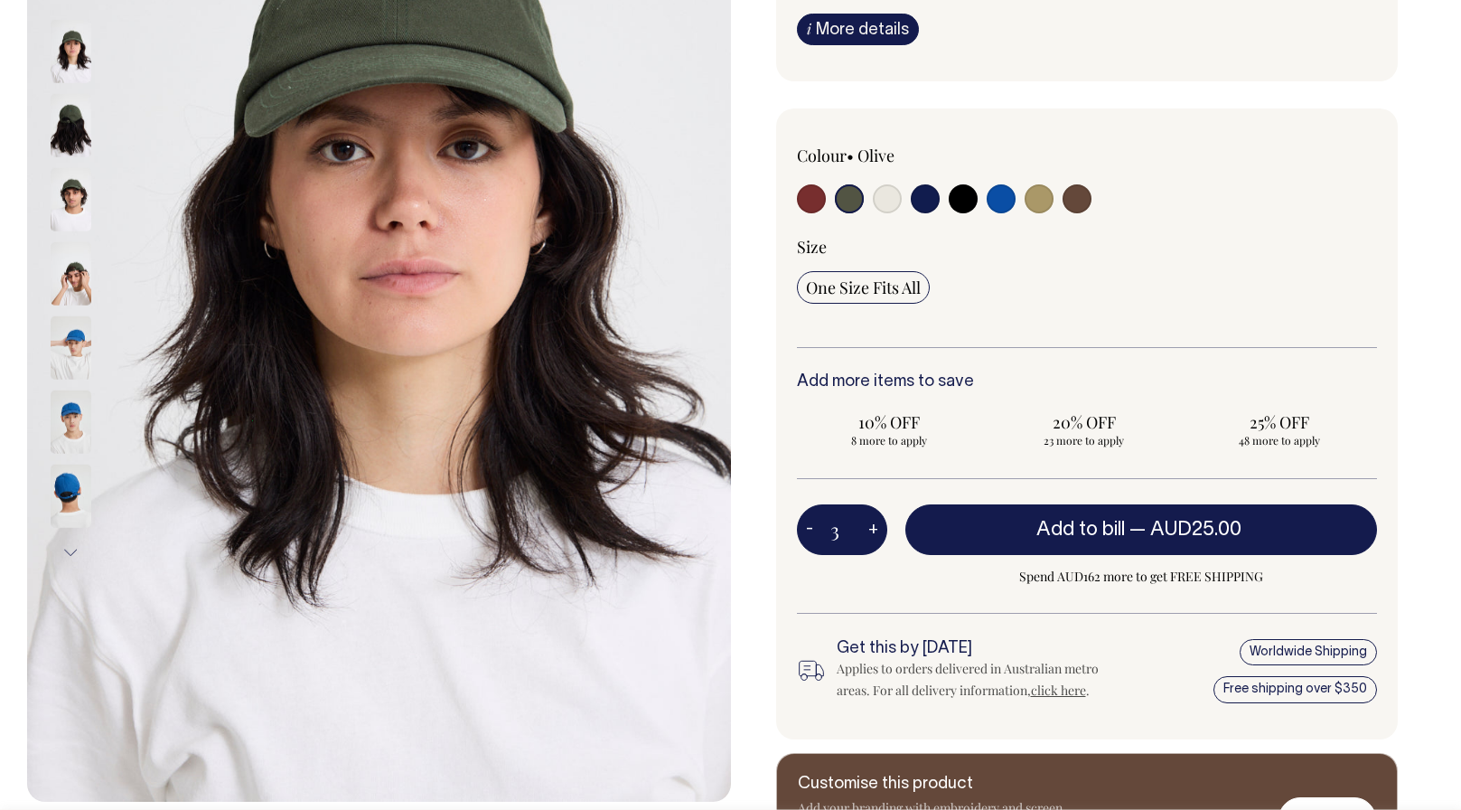
type input "3"
click at [873, 530] on button "+" at bounding box center [873, 529] width 28 height 36
type input "4"
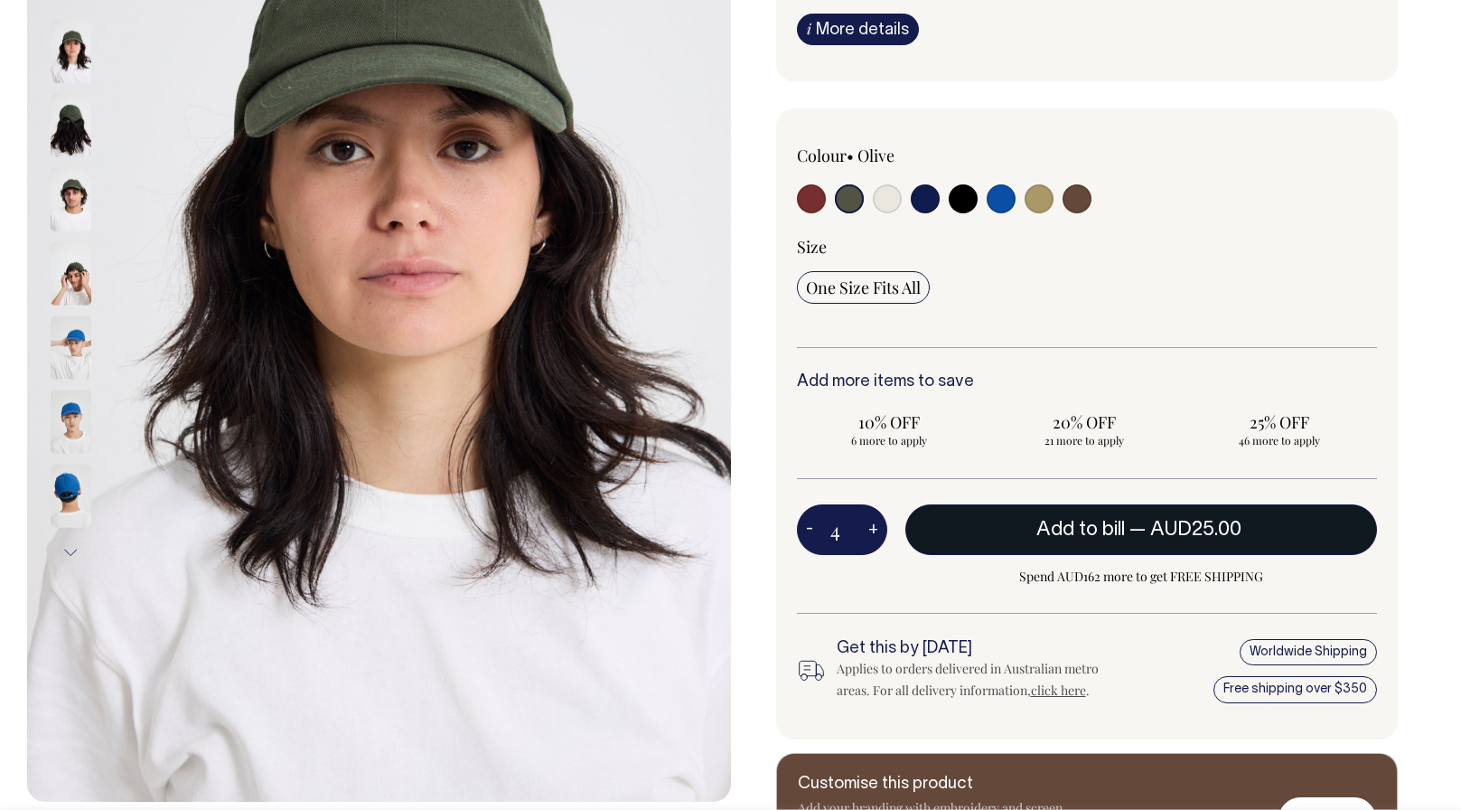
click at [1022, 520] on button "Add to bill — AUD25.00" at bounding box center [1141, 529] width 473 height 51
type input "1"
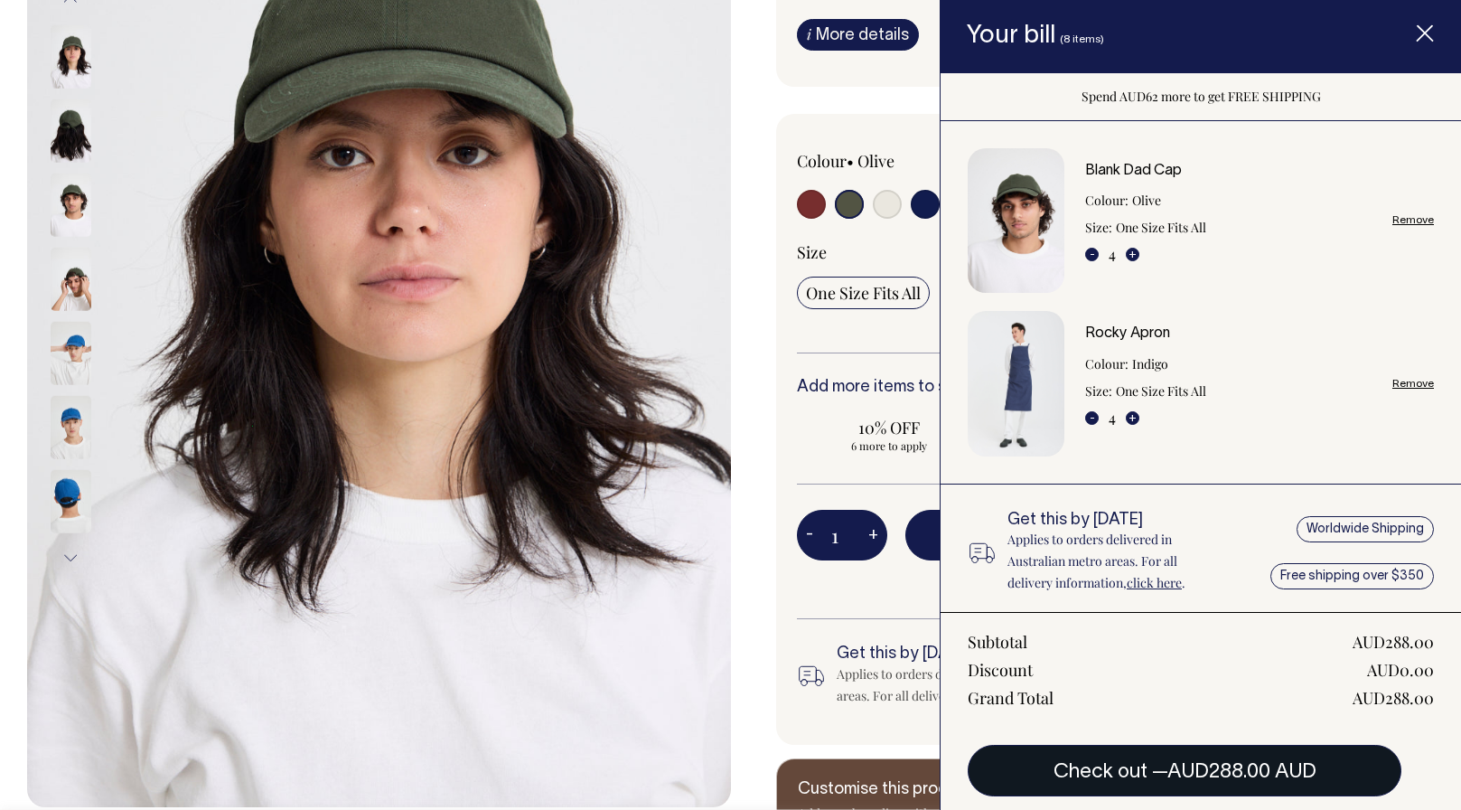
scroll to position [367, 0]
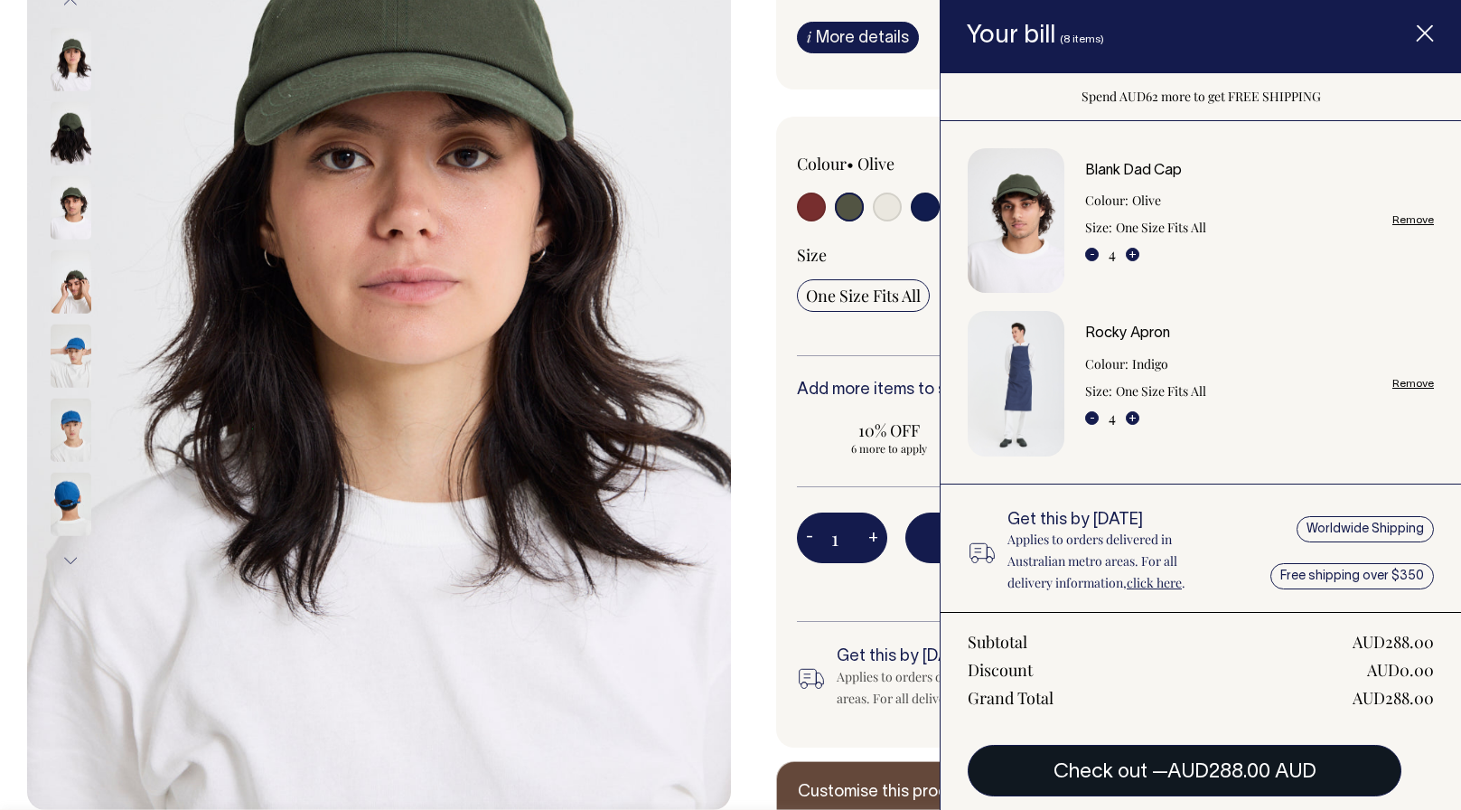
click at [1216, 760] on button "Check out — AUD288.00 AUD" at bounding box center [1185, 770] width 434 height 51
